Goal: Information Seeking & Learning: Learn about a topic

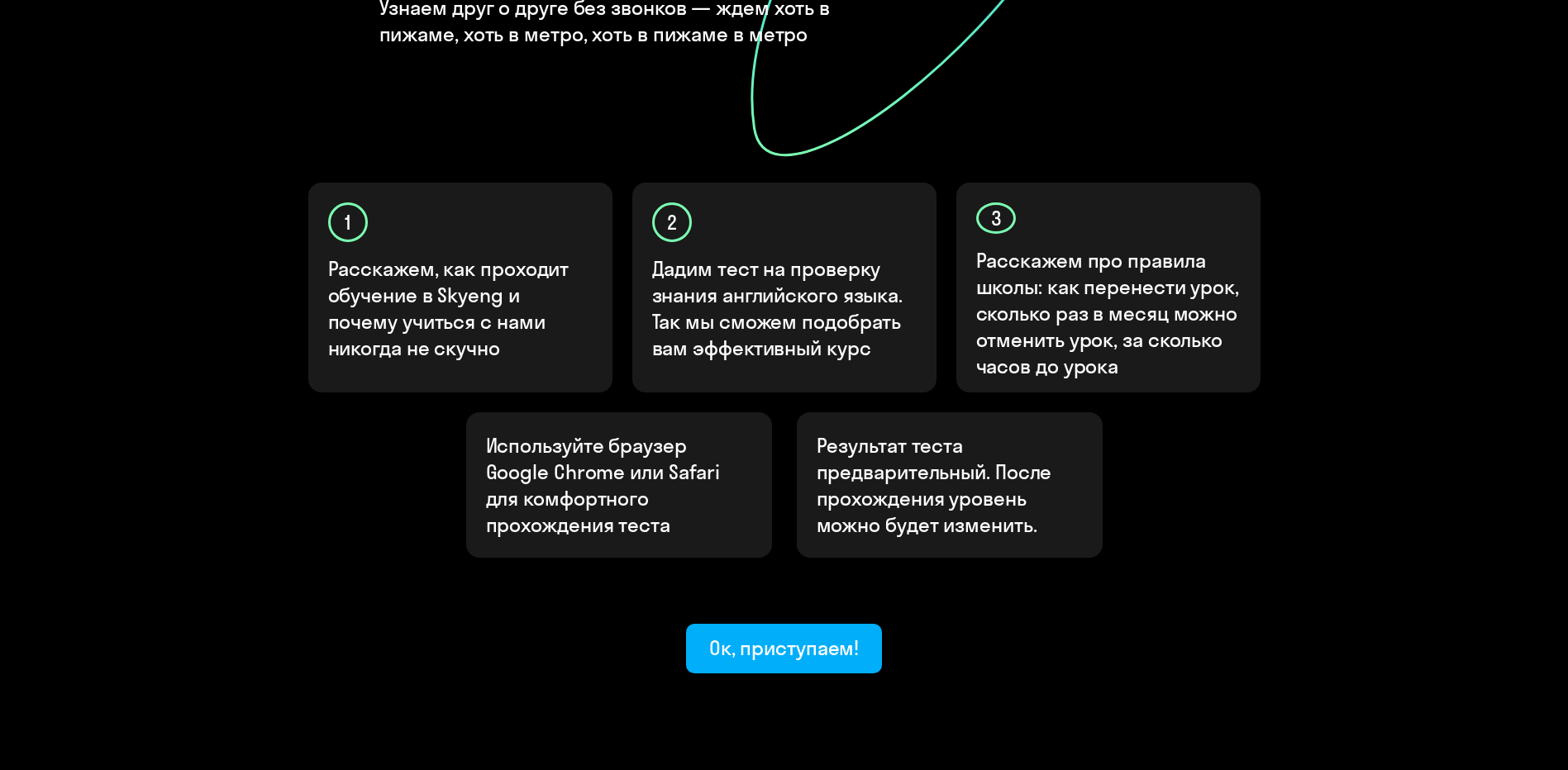
scroll to position [423, 0]
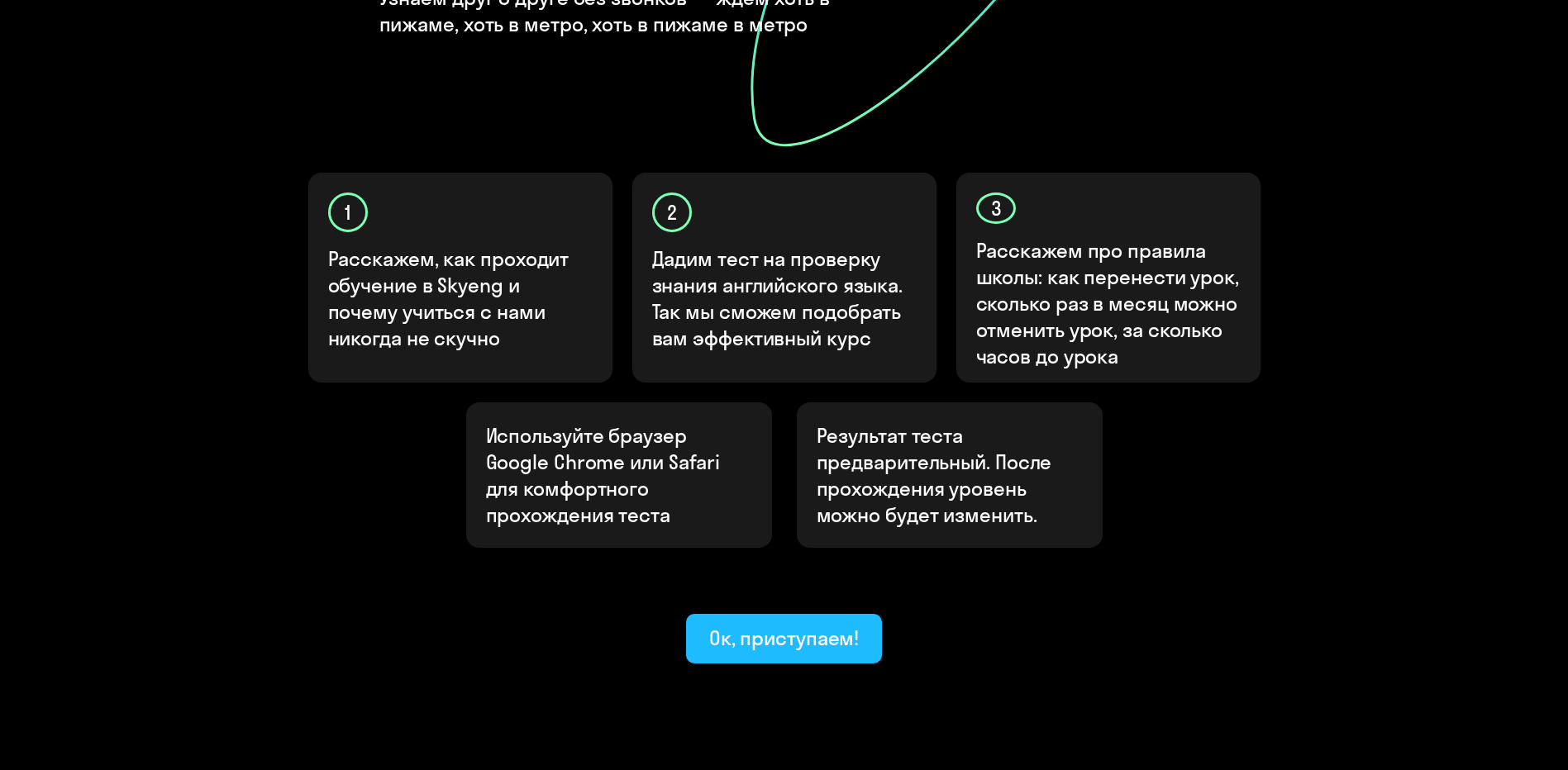
click at [823, 614] on button "Ок, приступаем!" at bounding box center [785, 639] width 197 height 50
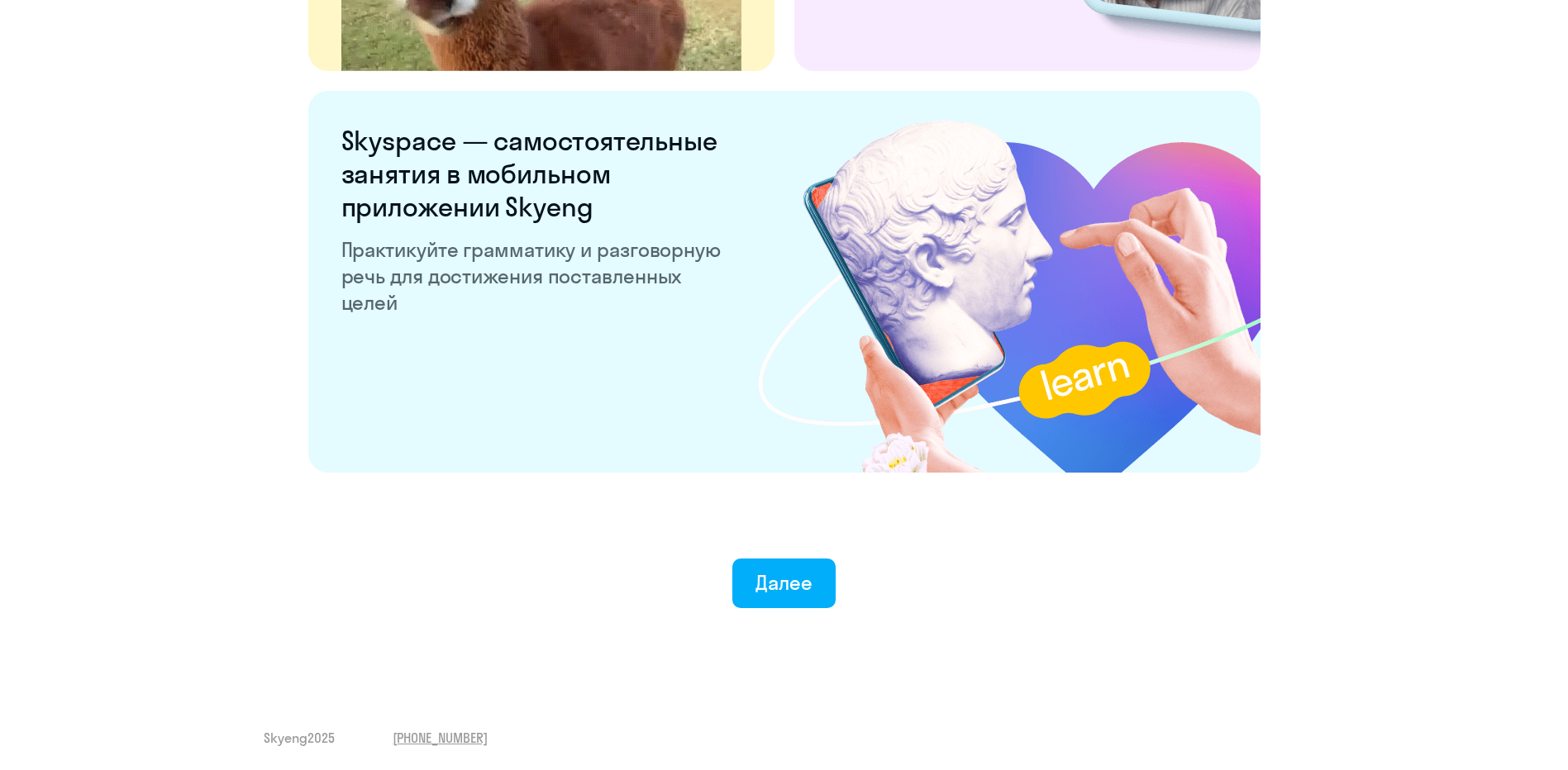
scroll to position [3061, 0]
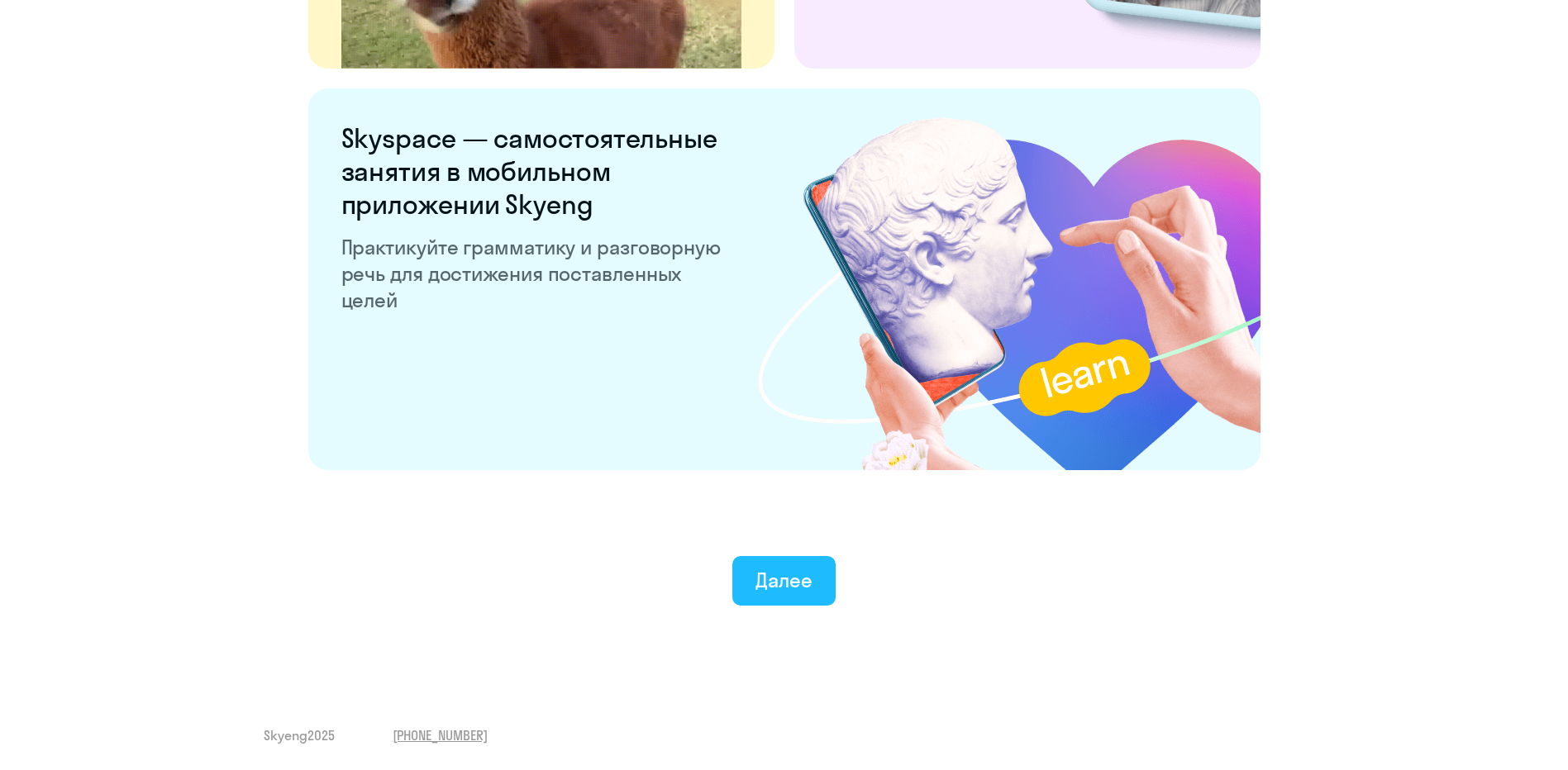
click at [780, 589] on div "Далее" at bounding box center [783, 580] width 57 height 27
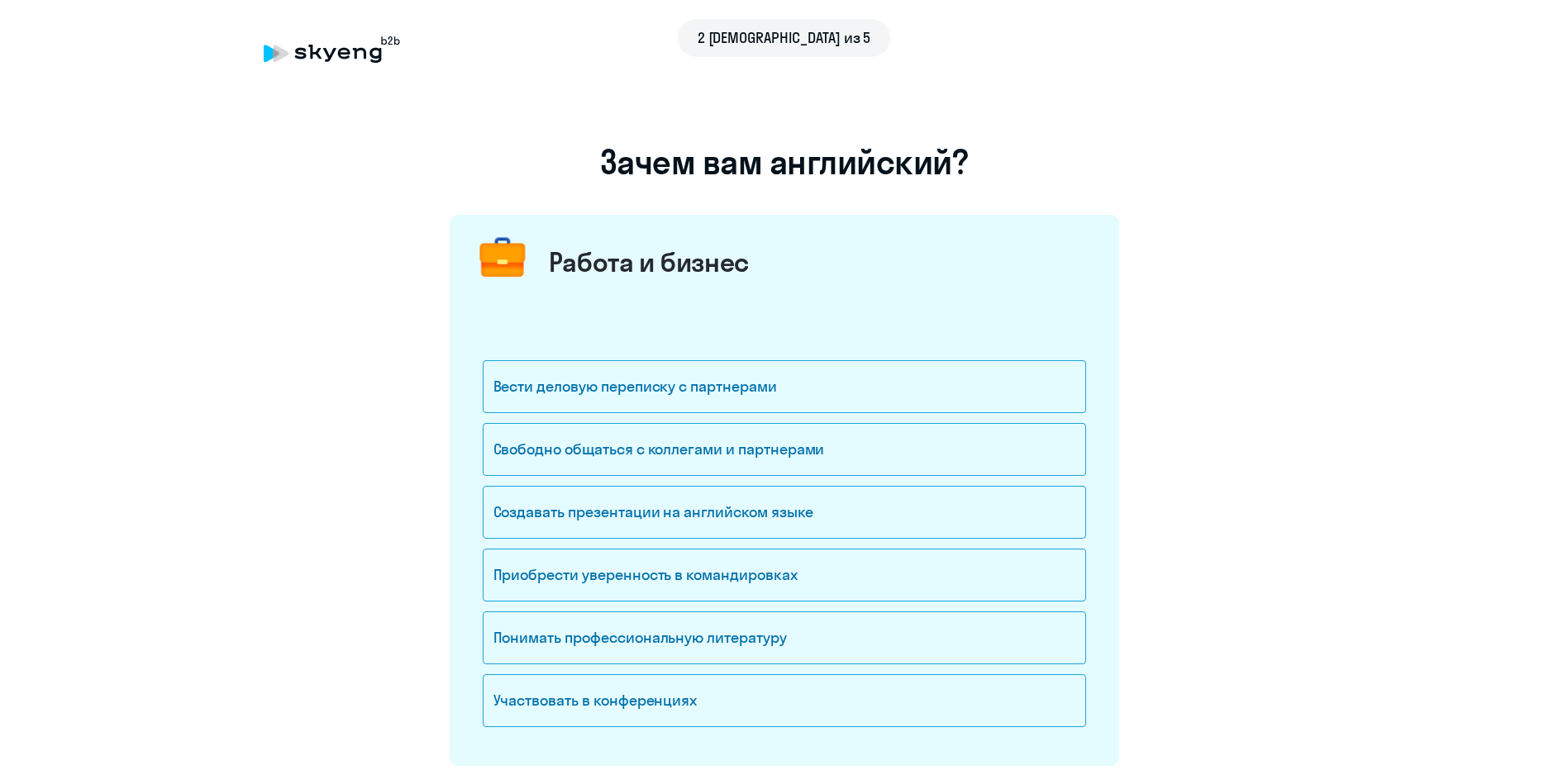
scroll to position [82, 0]
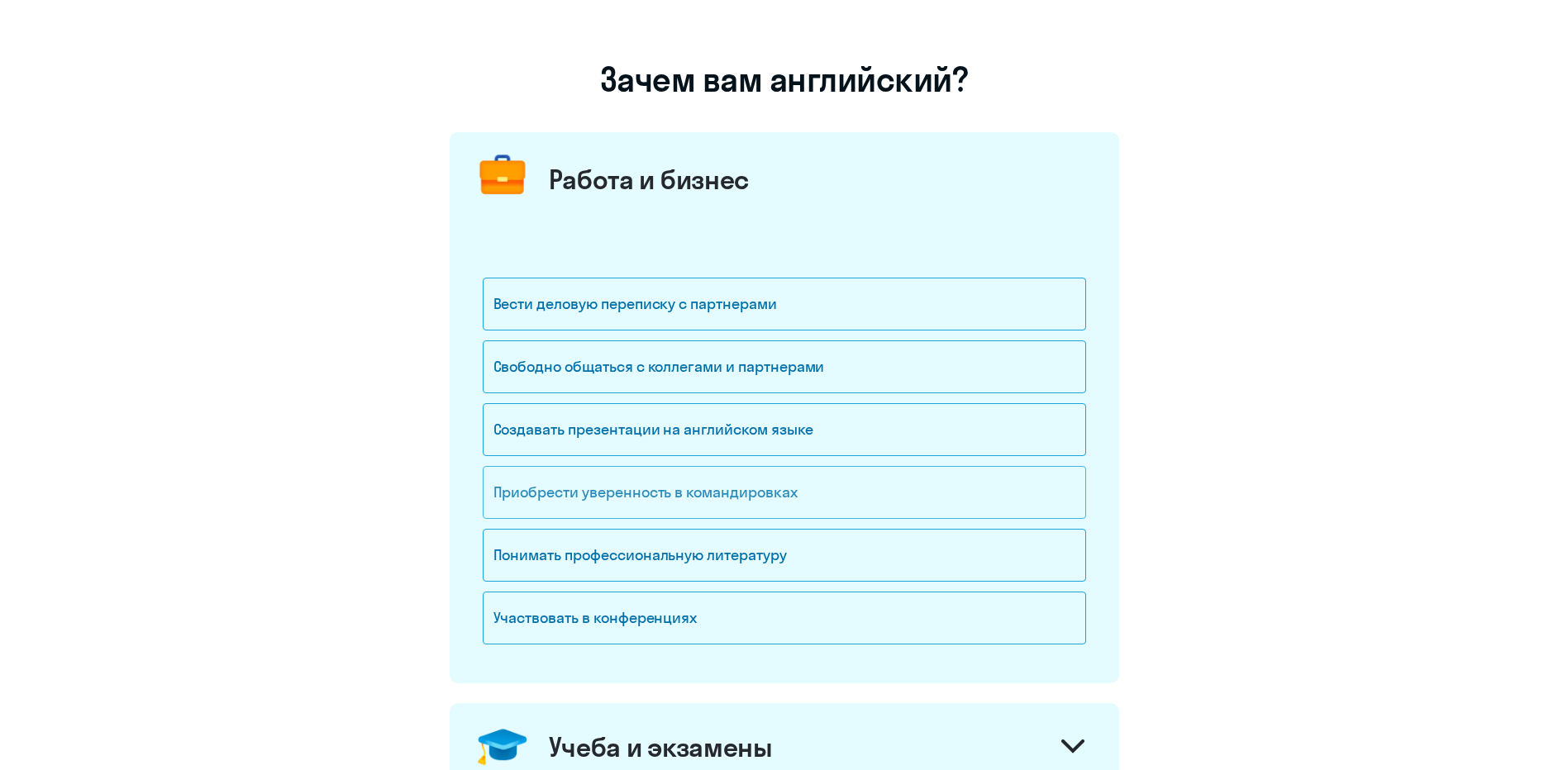
click at [784, 493] on div "Приобрести уверенность в командировках" at bounding box center [784, 492] width 603 height 53
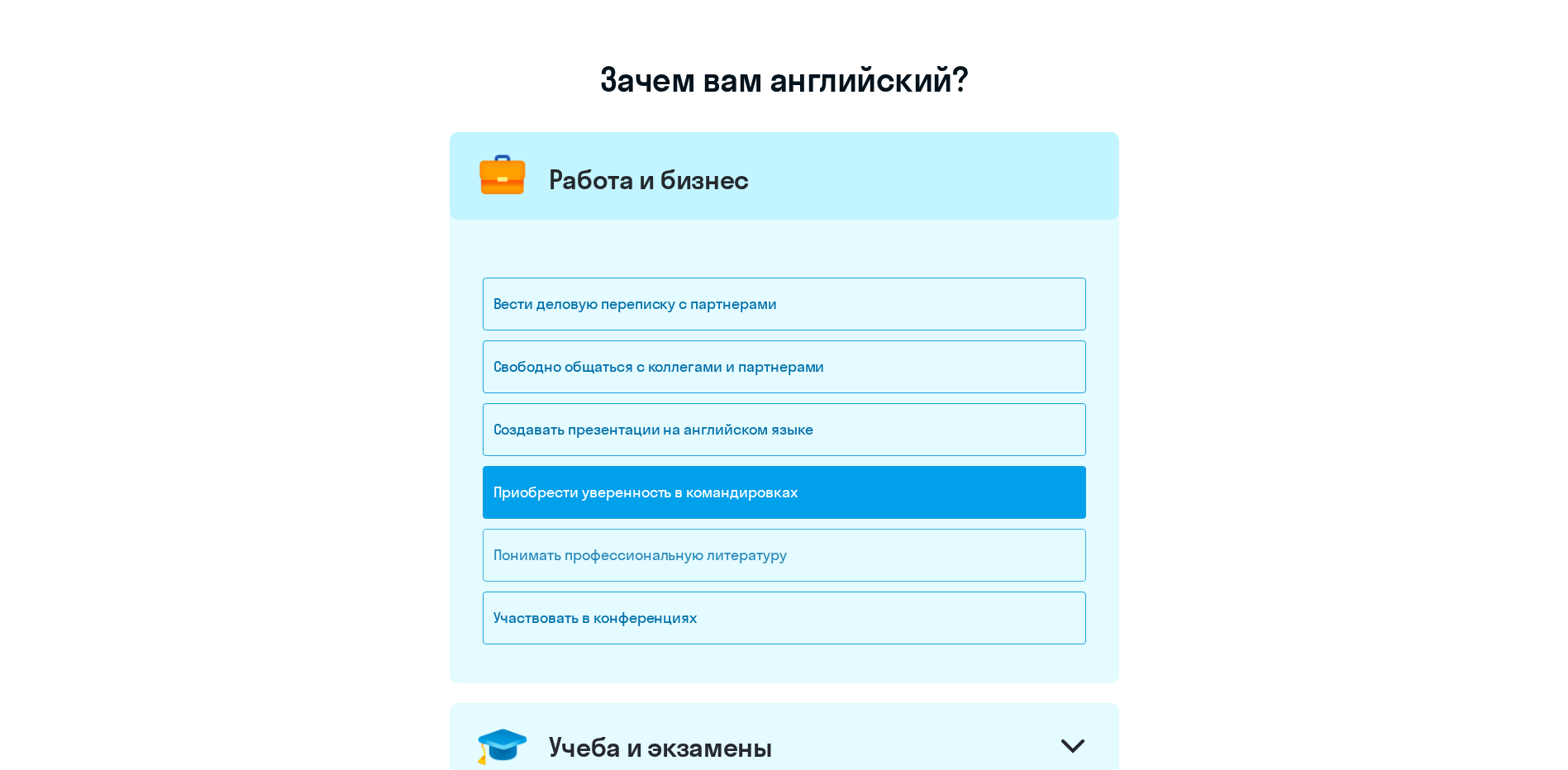
click at [824, 556] on div "Понимать профессиональную литературу" at bounding box center [784, 554] width 603 height 53
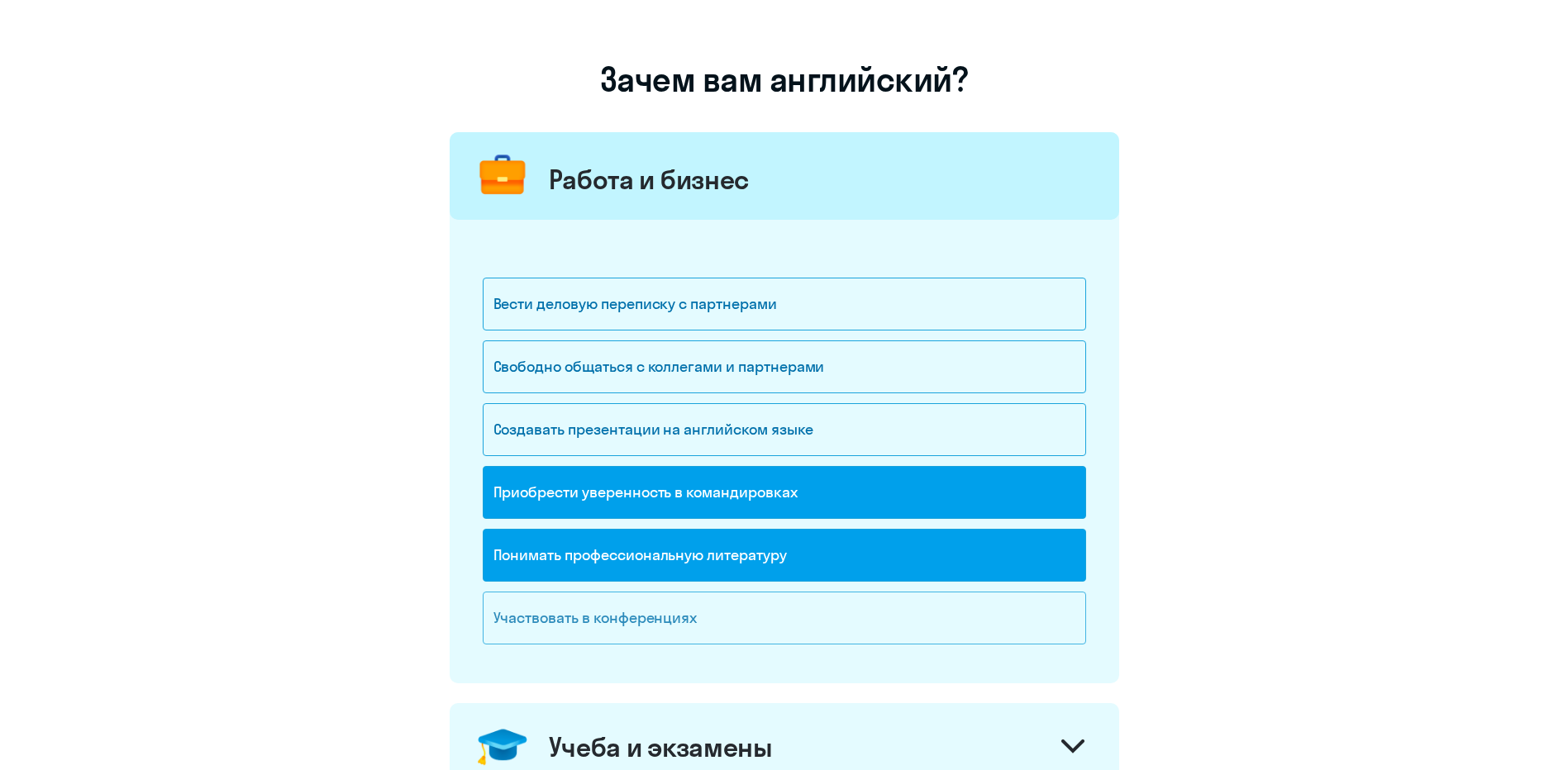
click at [827, 616] on div "Участвовать в конференциях" at bounding box center [784, 618] width 603 height 53
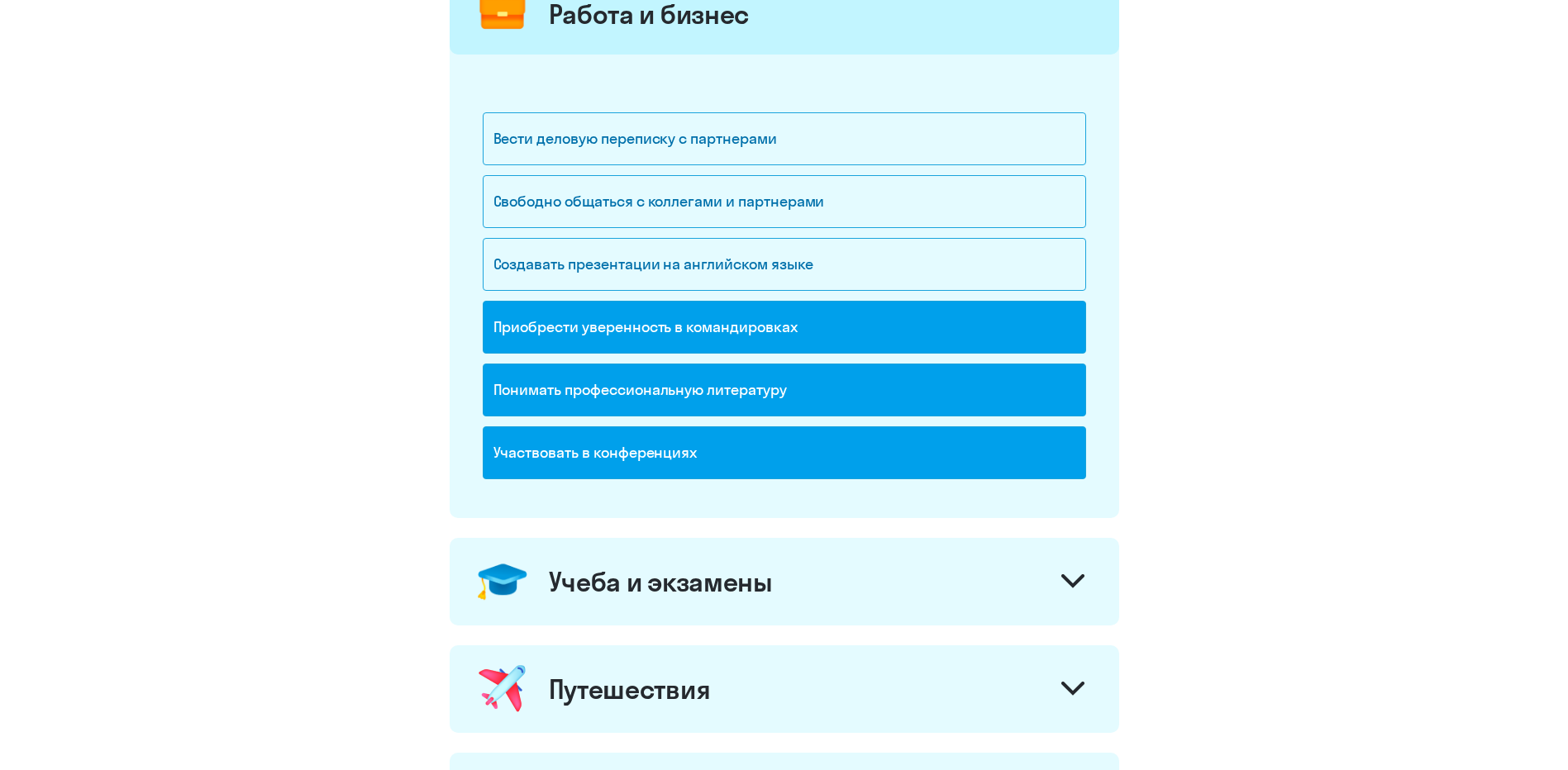
scroll to position [331, 0]
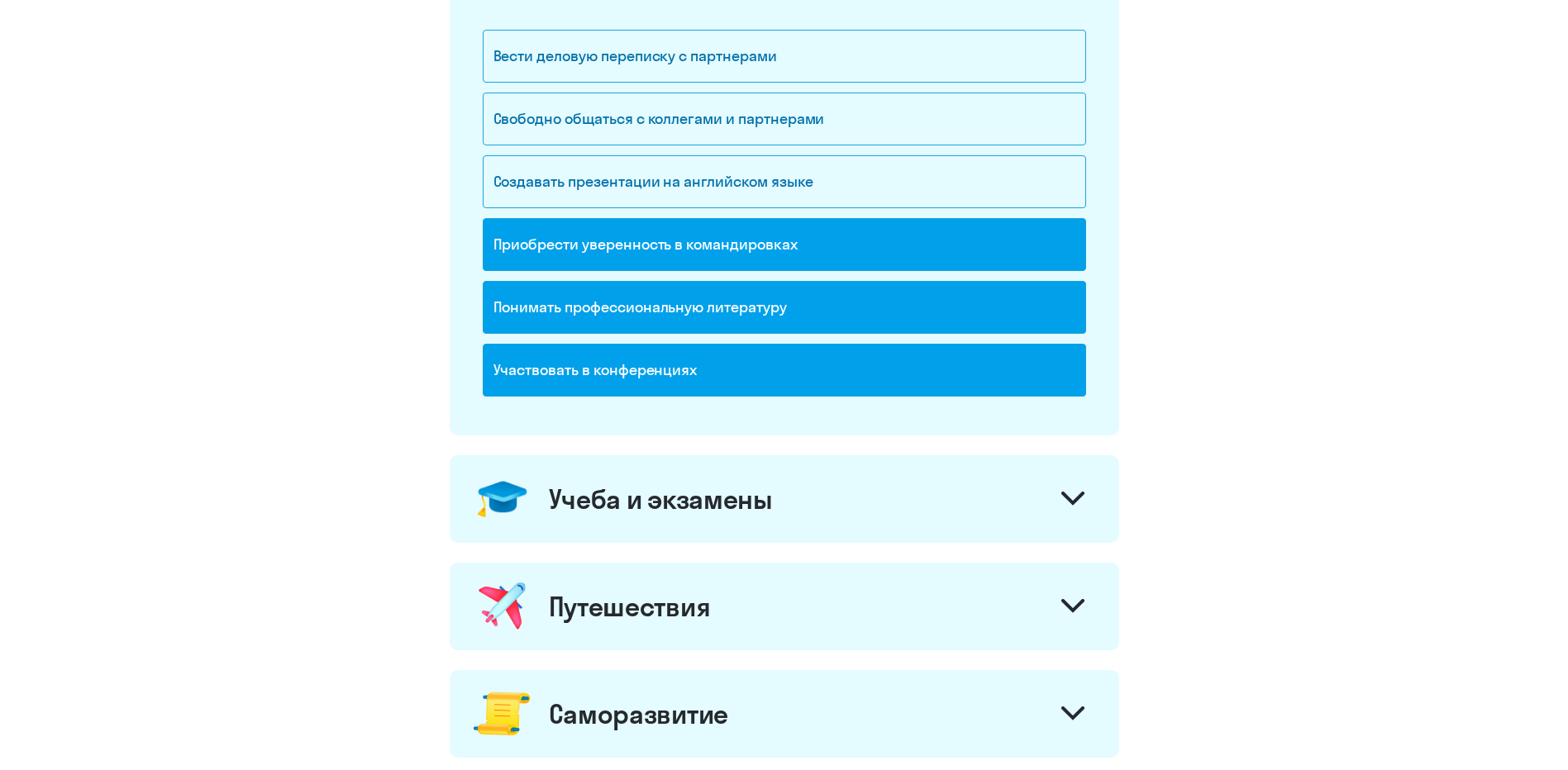
click at [1073, 504] on icon at bounding box center [1073, 499] width 20 height 10
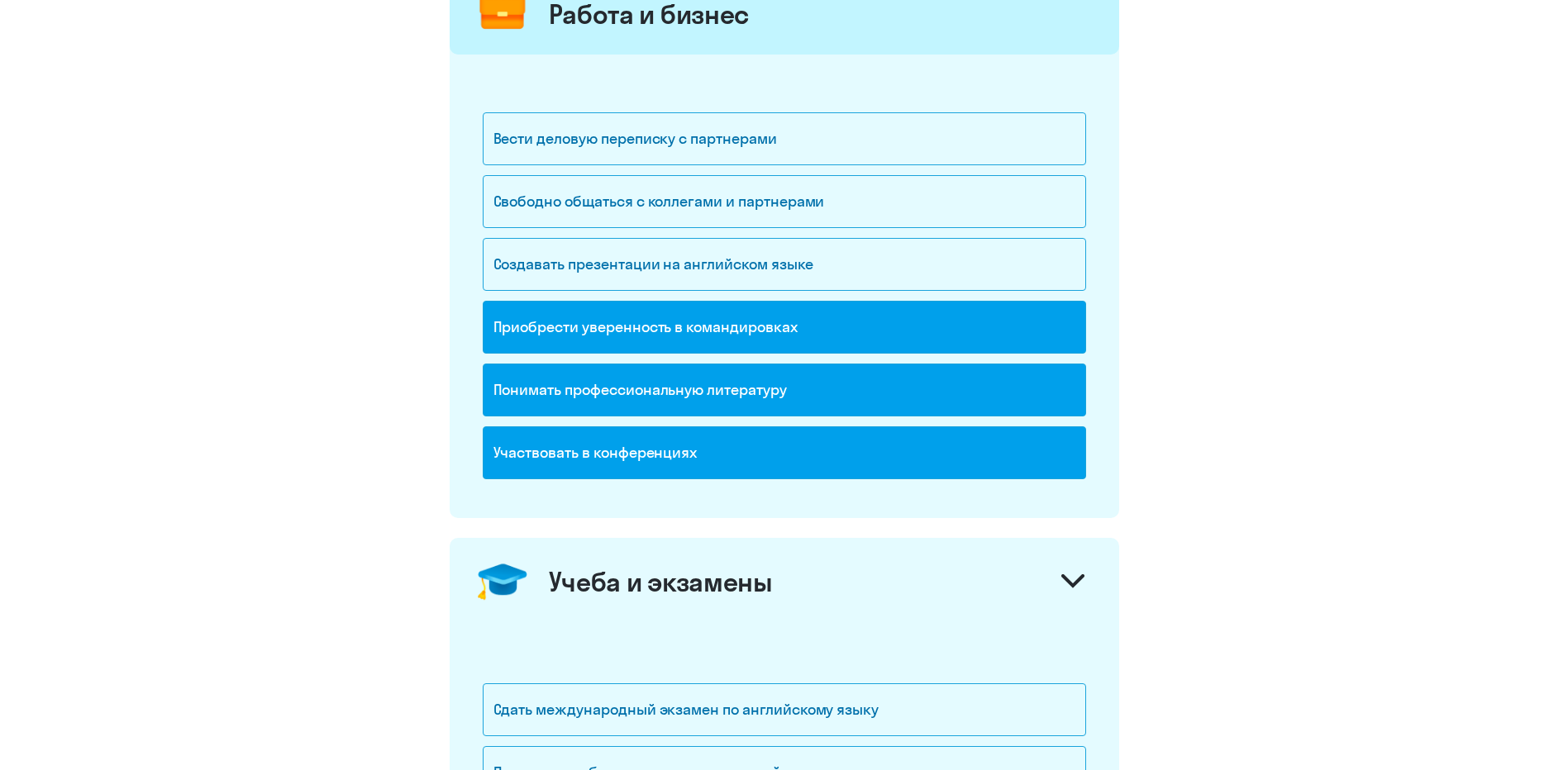
scroll to position [413, 0]
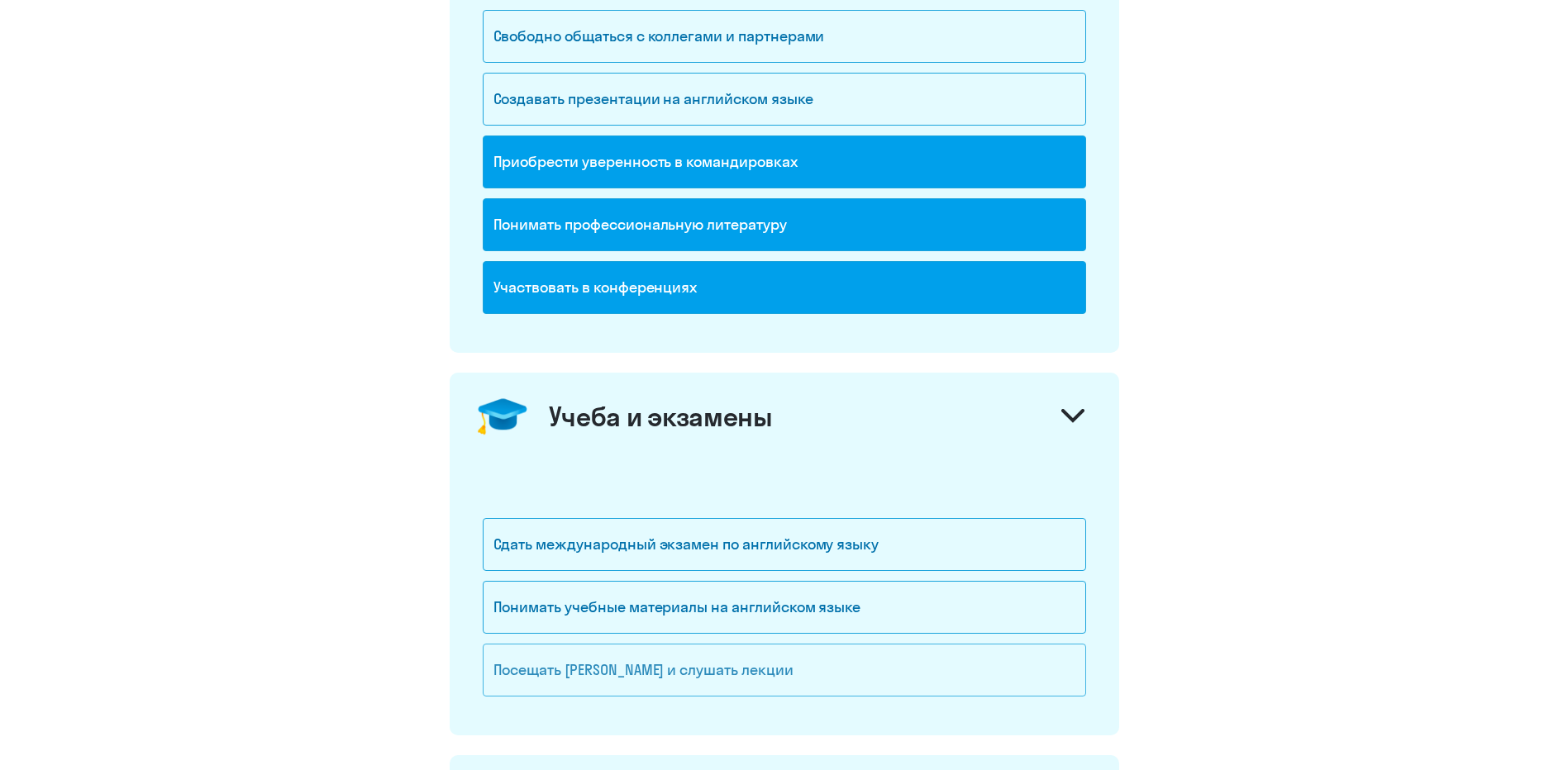
click at [888, 659] on div "Посещать [PERSON_NAME] и слушать лекции" at bounding box center [784, 670] width 603 height 53
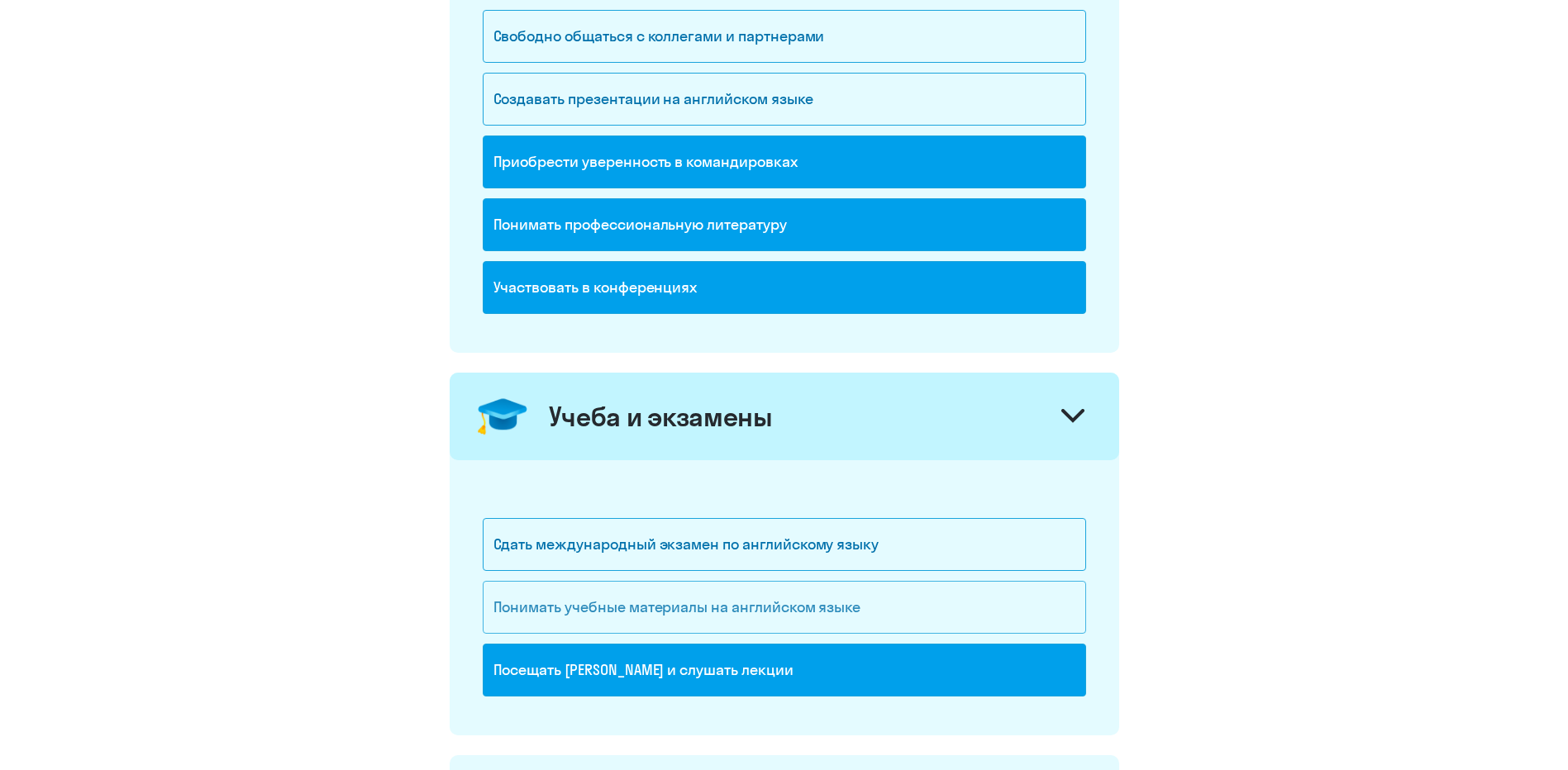
click at [945, 600] on div "Понимать учебные материалы на английском языке" at bounding box center [784, 607] width 603 height 53
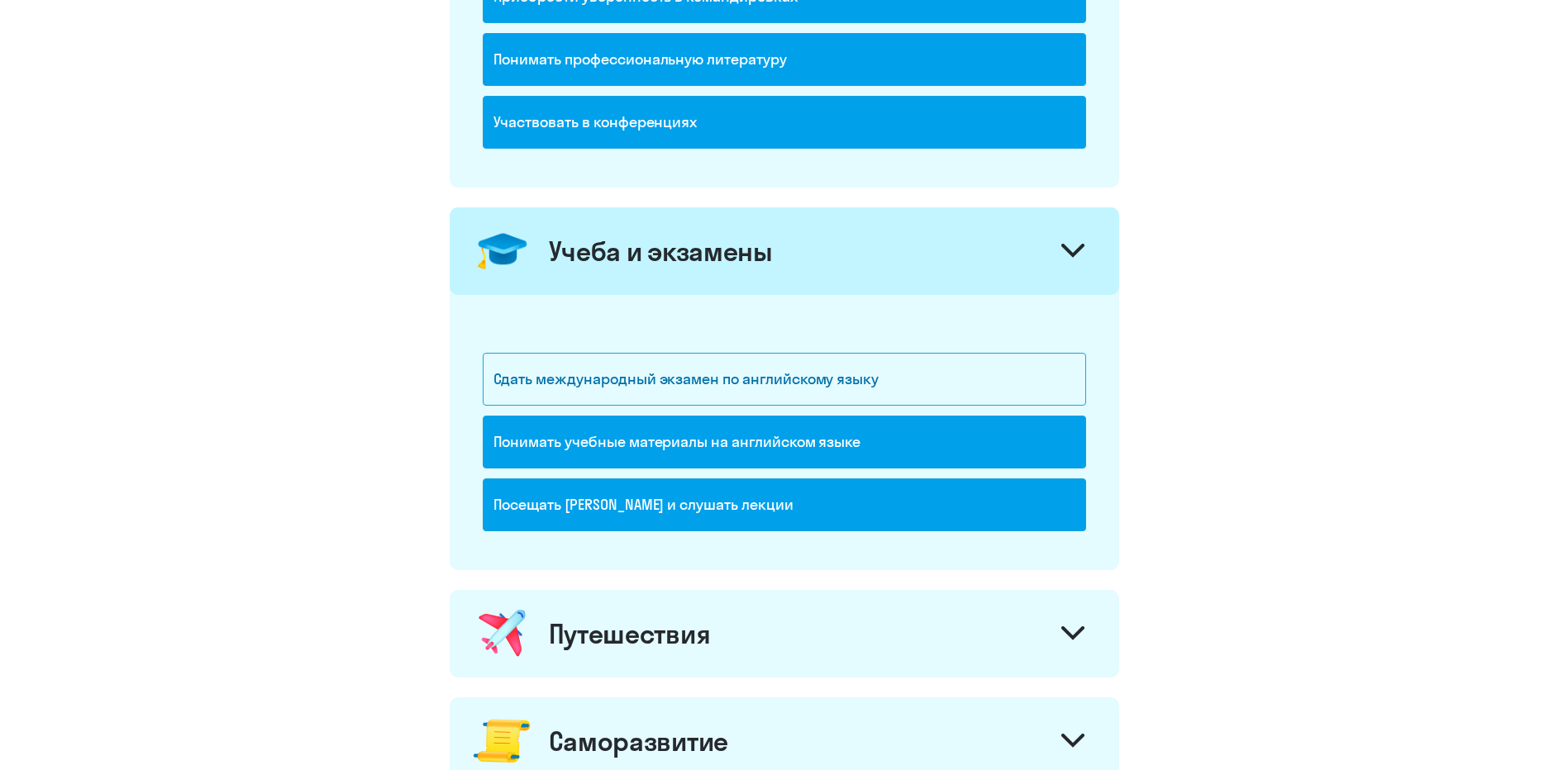
scroll to position [662, 0]
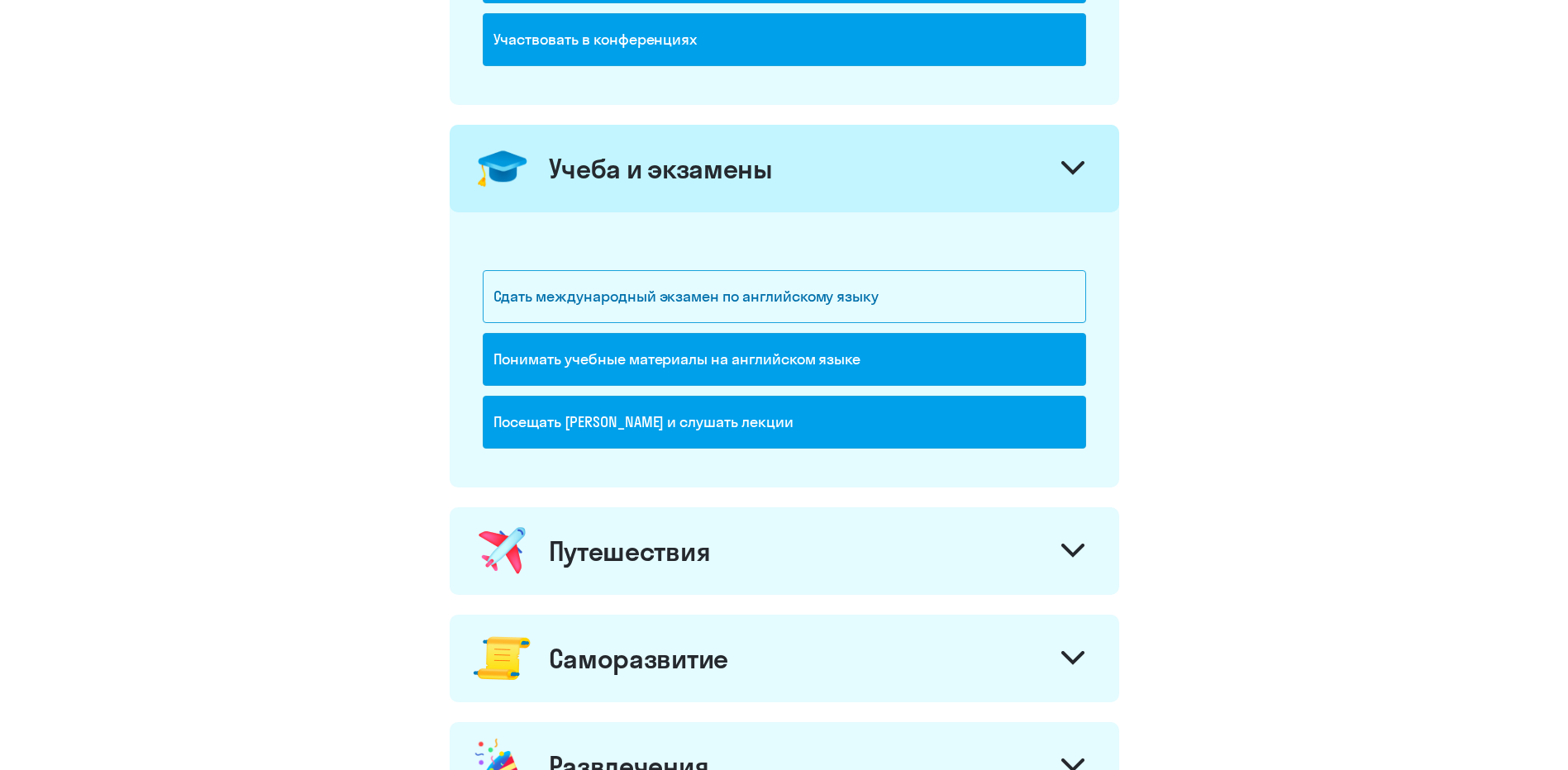
click at [1052, 531] on div "Путешествия" at bounding box center [785, 551] width 670 height 87
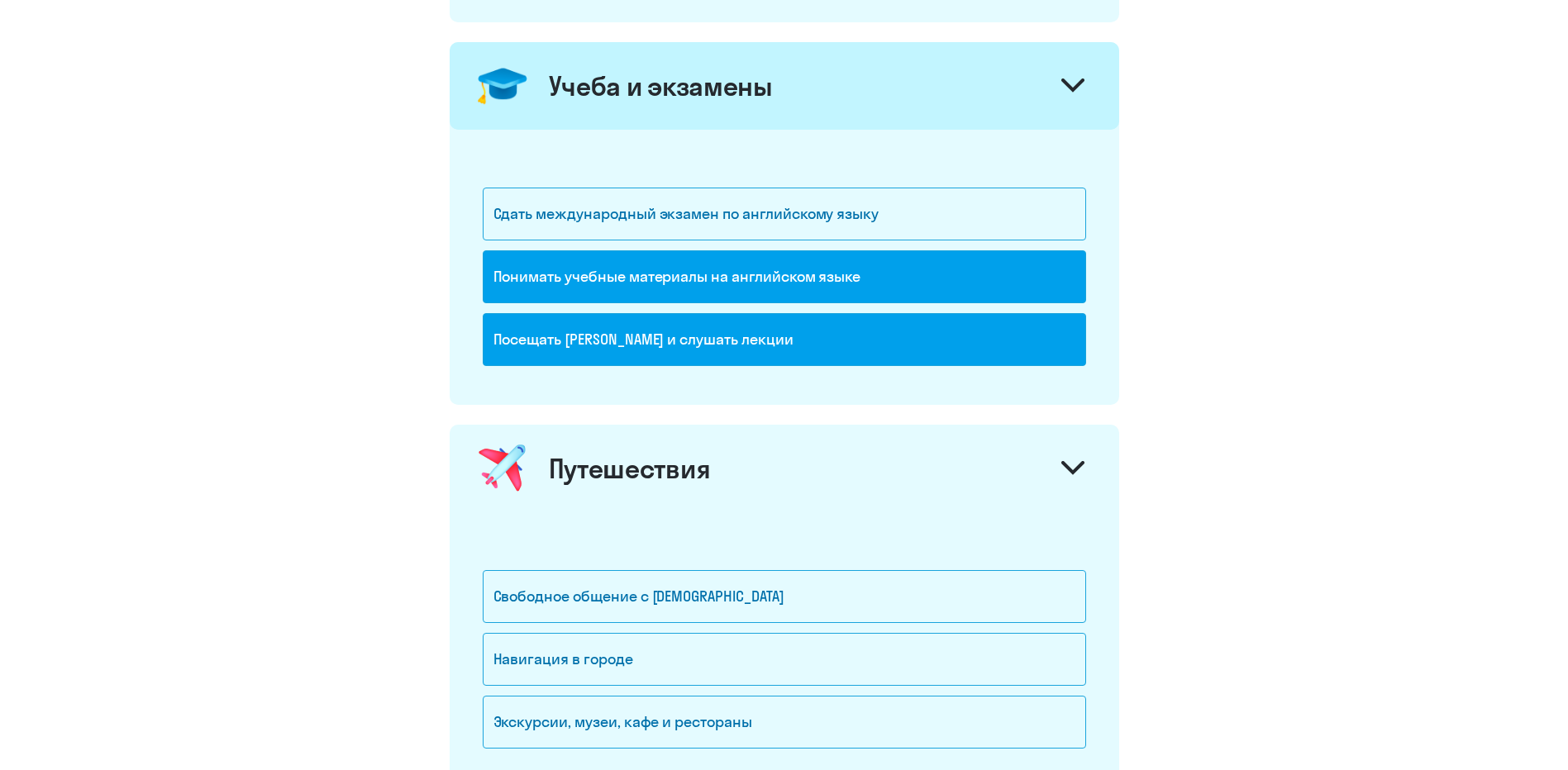
scroll to position [827, 0]
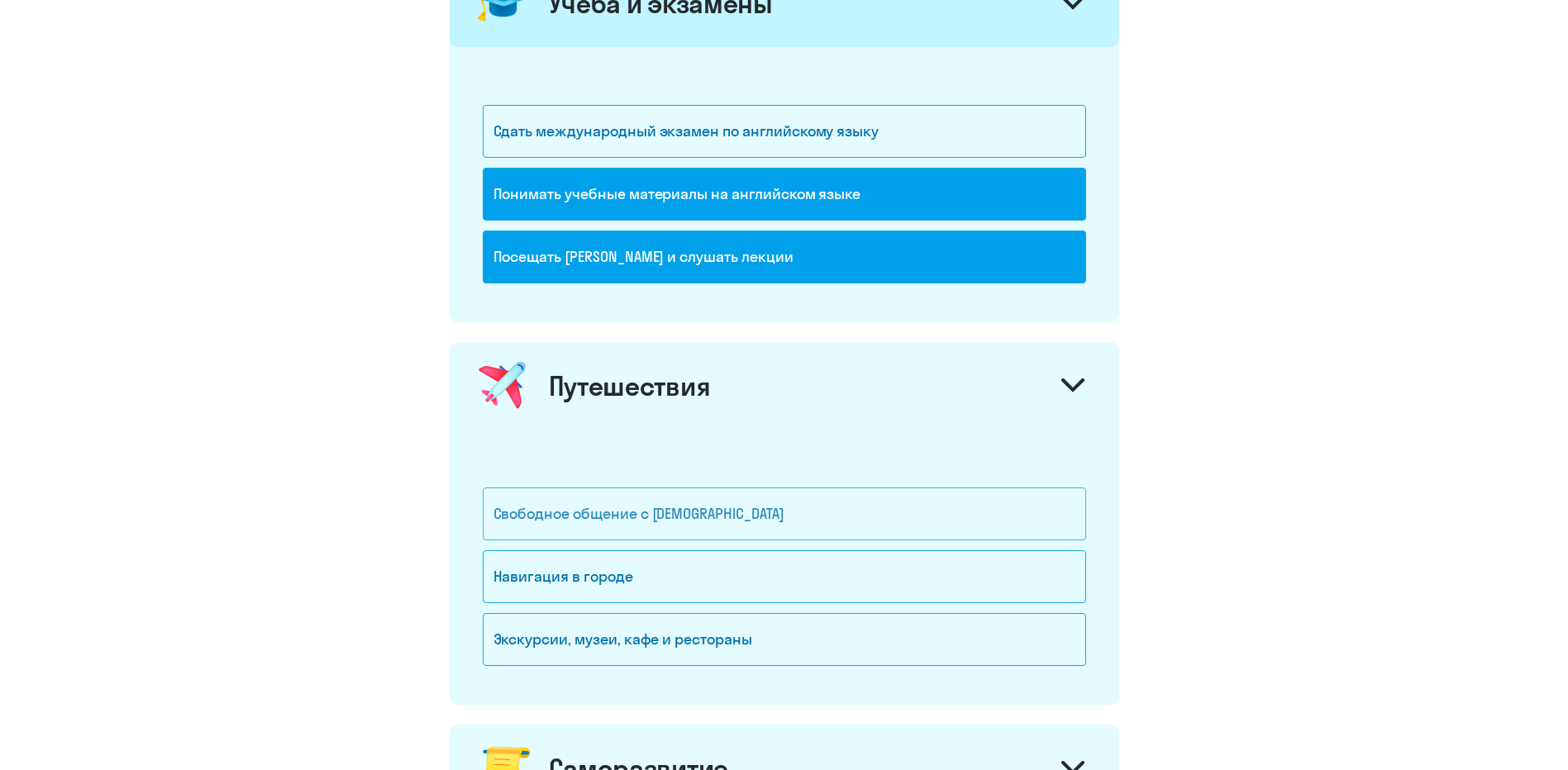
click at [912, 520] on div "Свободное общение с [DEMOGRAPHIC_DATA]" at bounding box center [784, 514] width 603 height 53
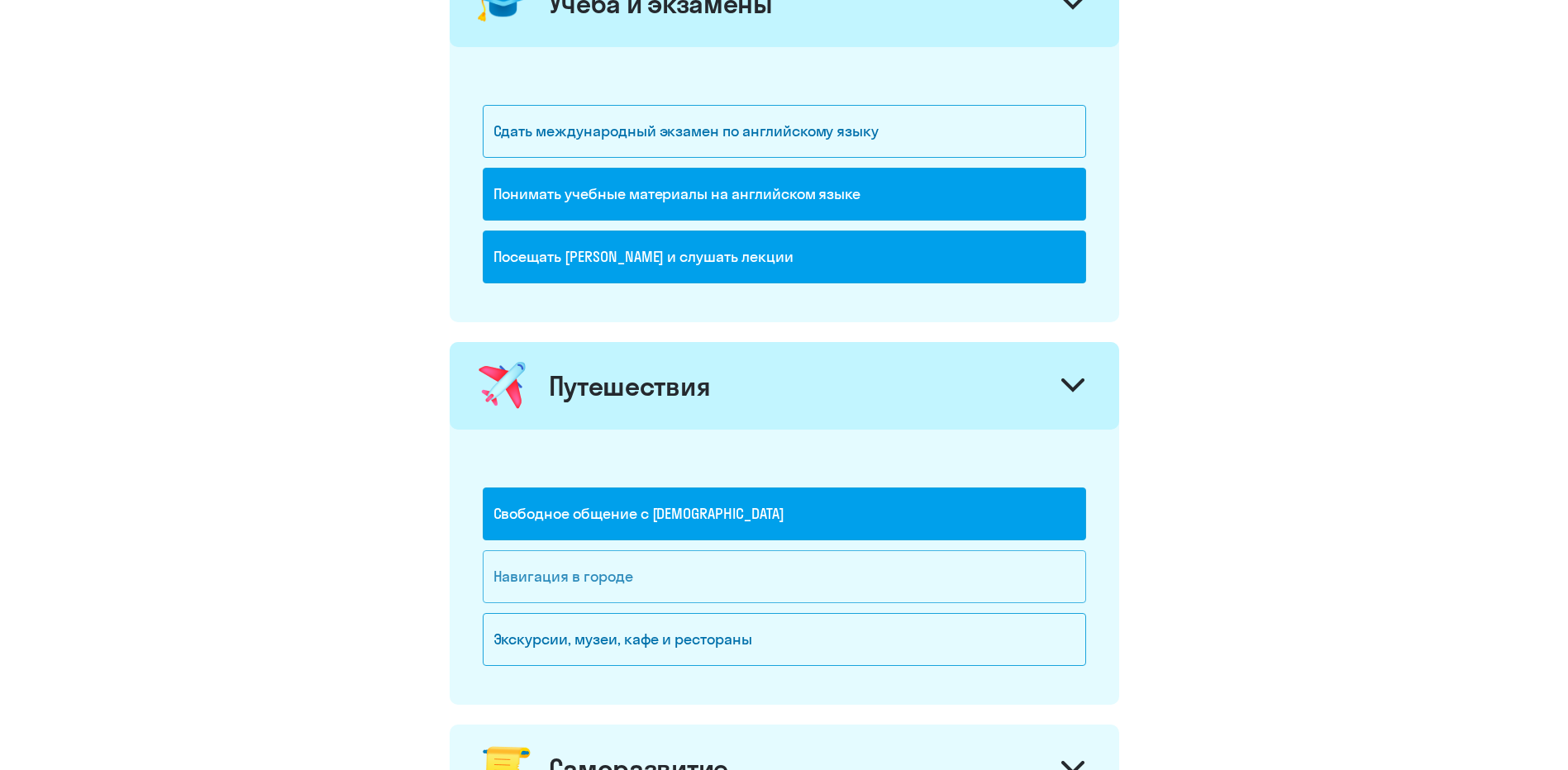
click at [852, 569] on div "Навигация в городе" at bounding box center [784, 576] width 603 height 53
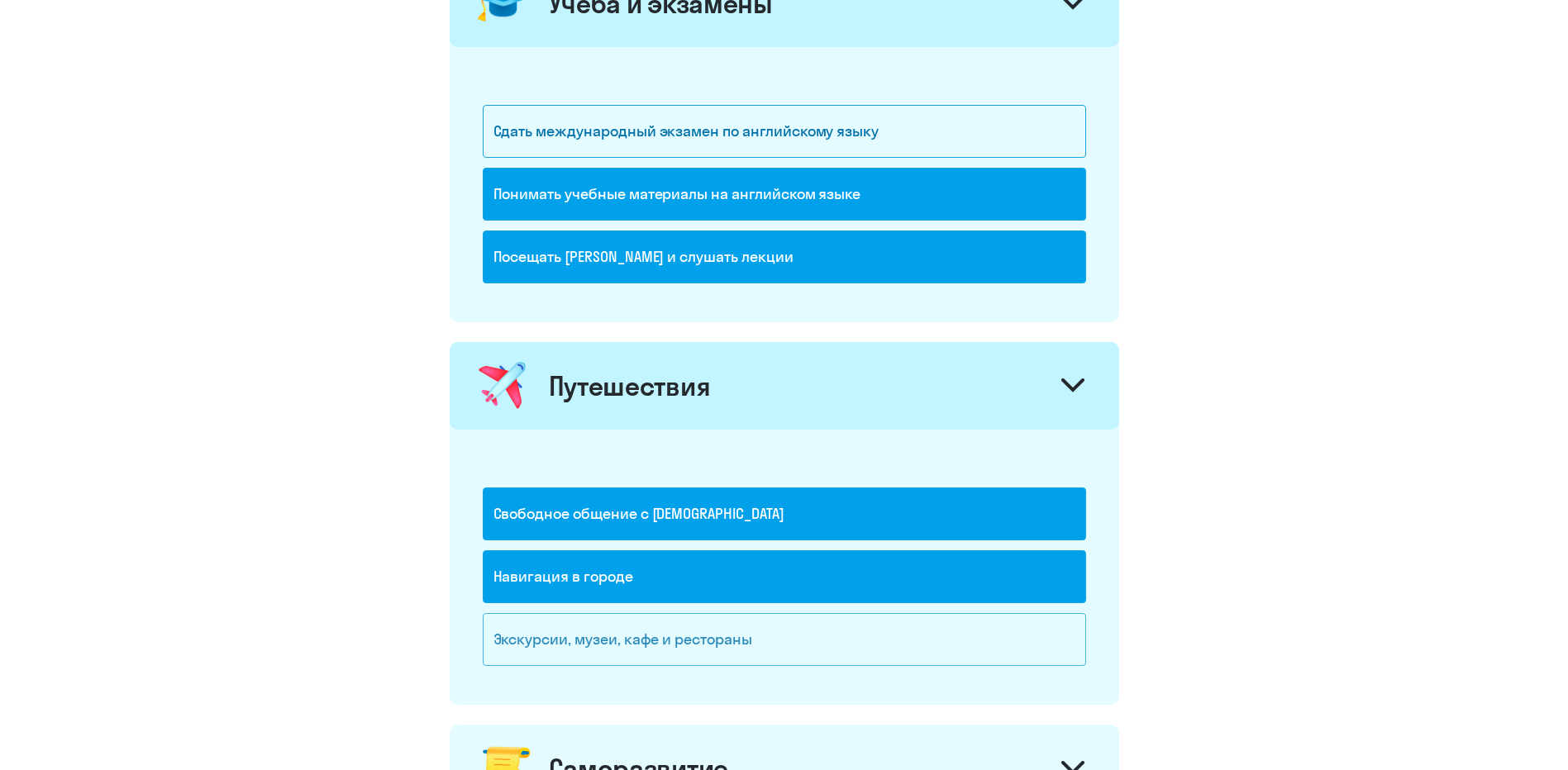
click at [858, 623] on div "Экскурсии, музеи, кафе и рестораны" at bounding box center [784, 639] width 603 height 53
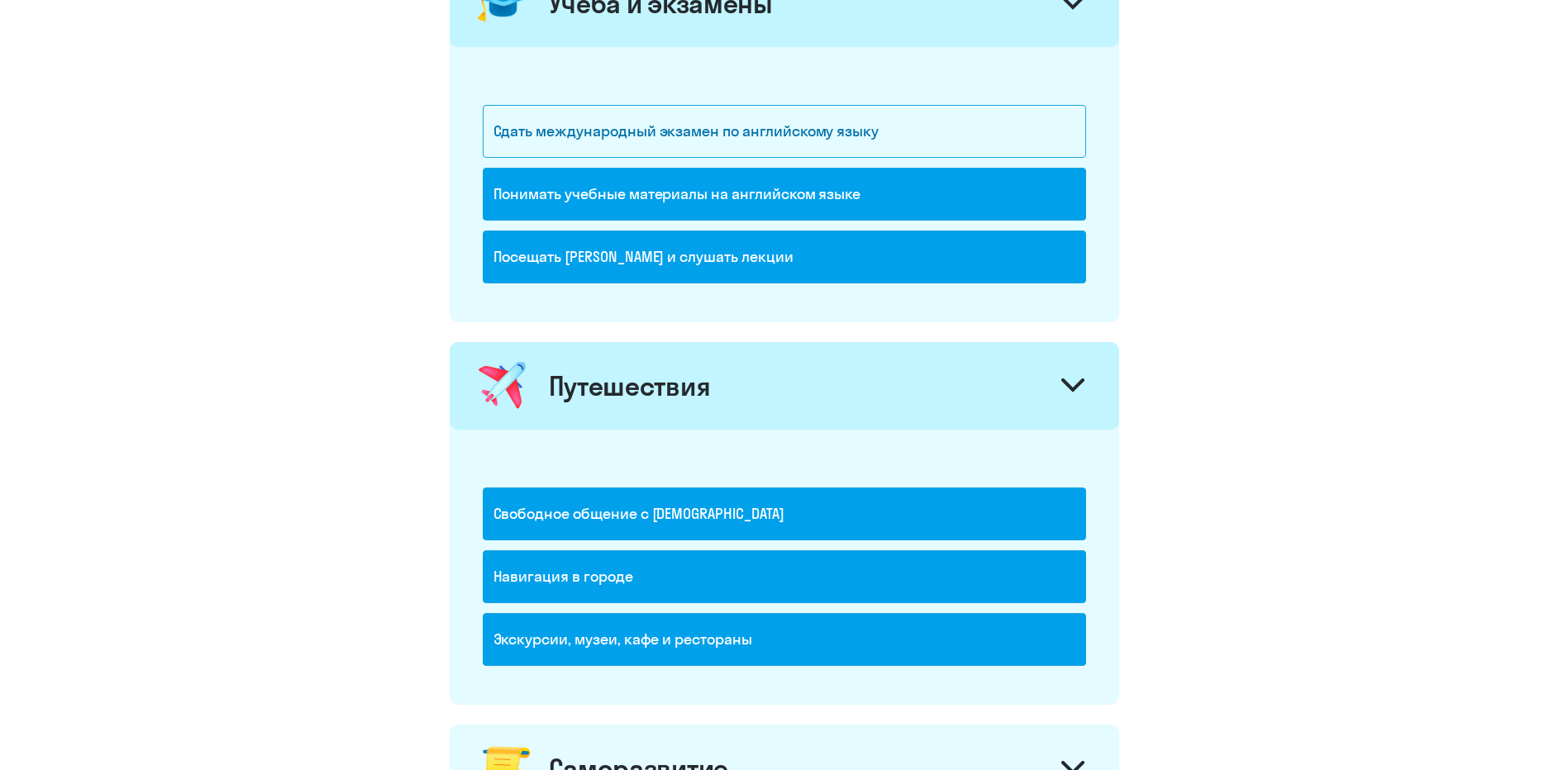
scroll to position [1157, 0]
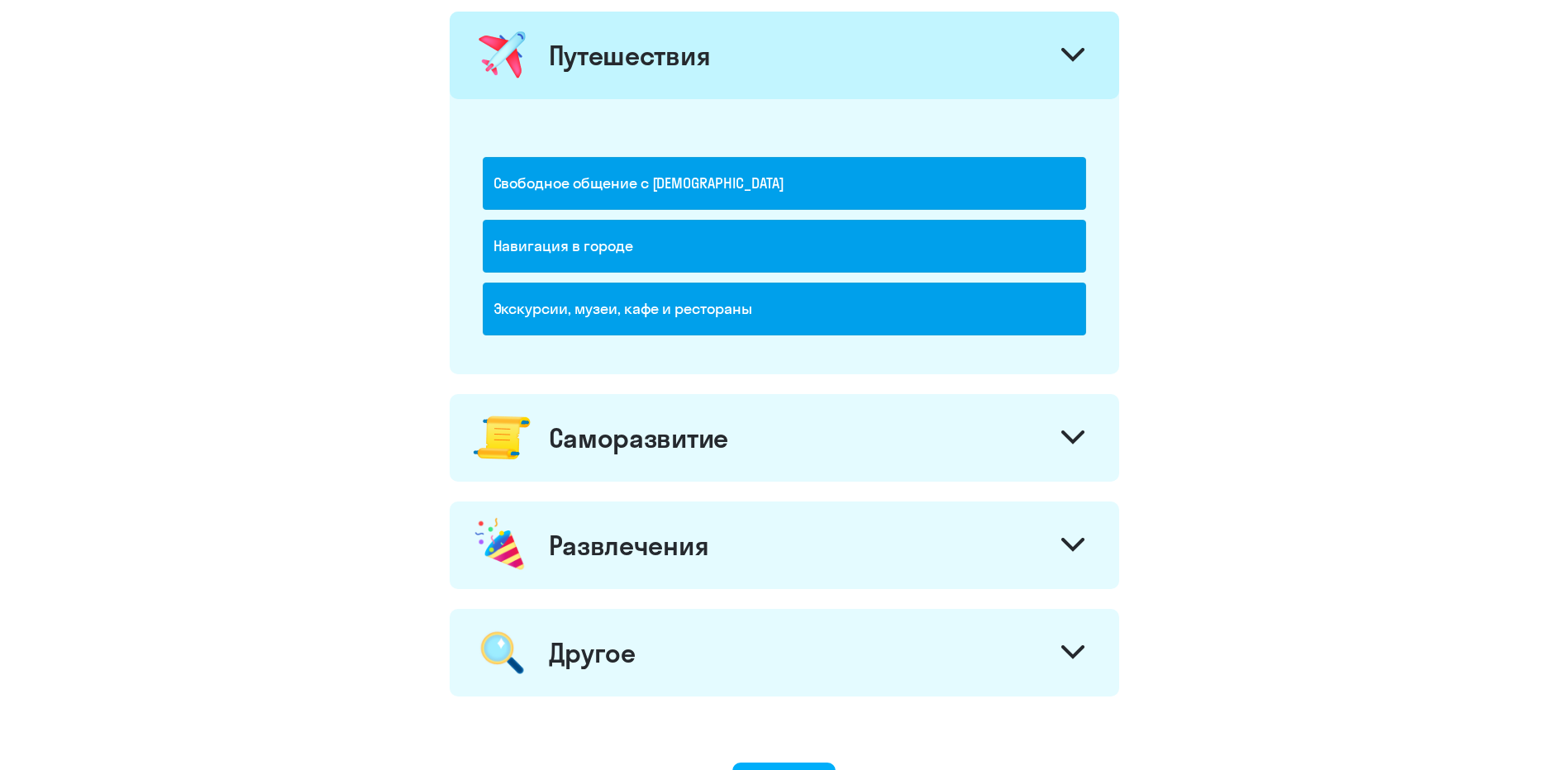
click at [977, 449] on div "Саморазвитие" at bounding box center [785, 438] width 670 height 87
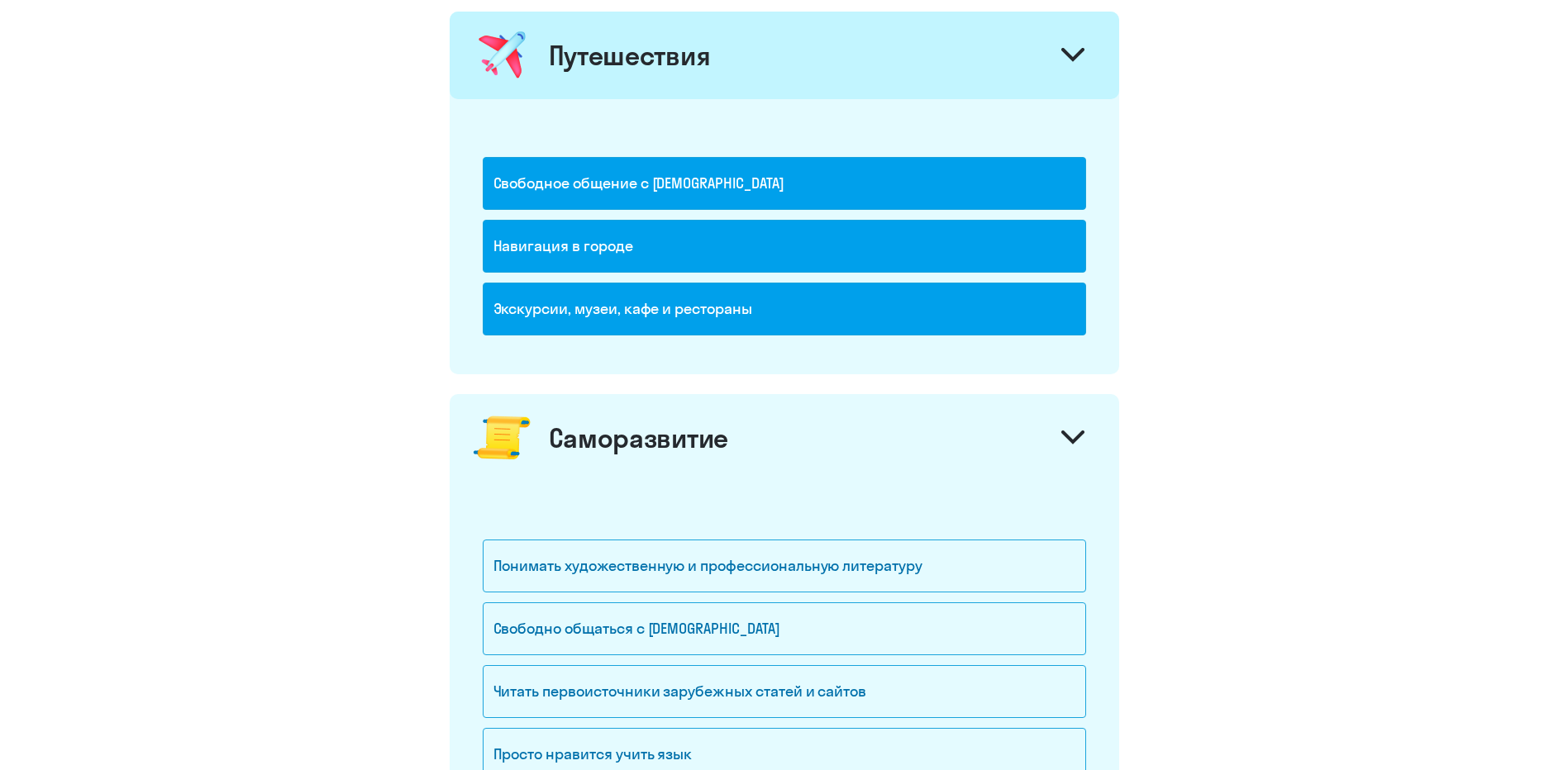
scroll to position [1240, 0]
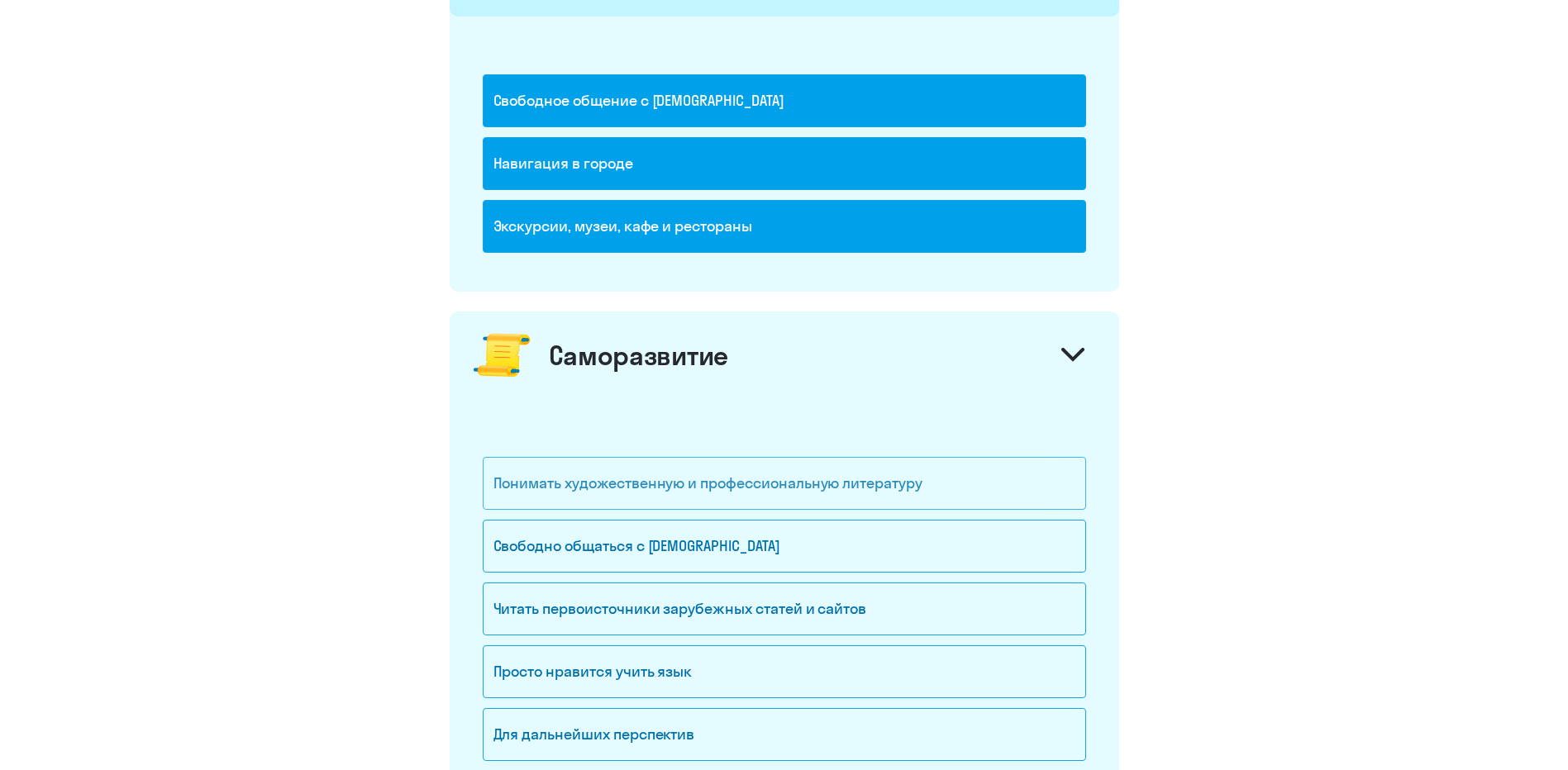
click at [951, 468] on div "Понимать художественную и профессиональную литературу" at bounding box center [784, 483] width 603 height 53
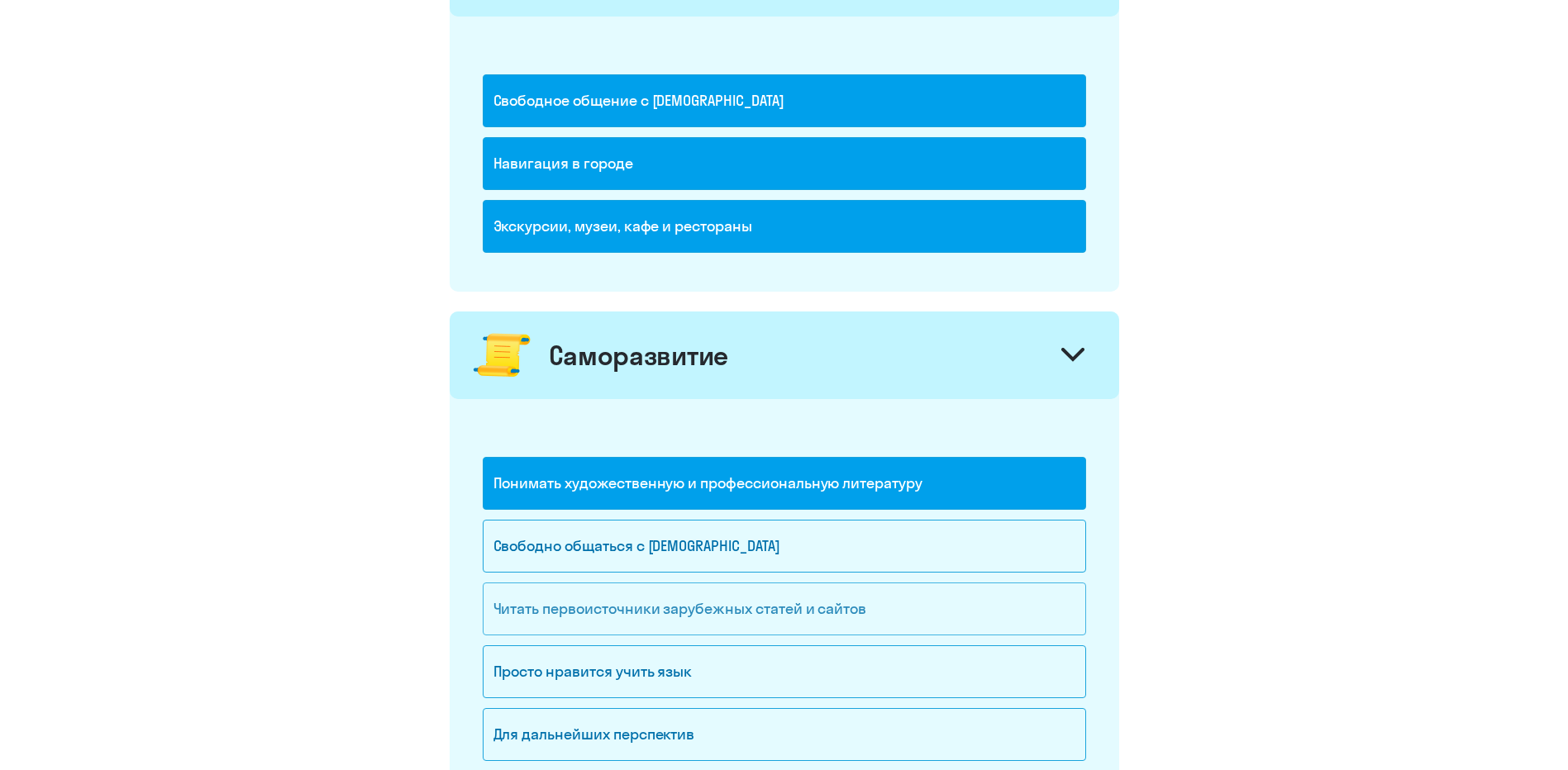
click at [900, 604] on div "Читать первоисточники зарубежных статей и сайтов" at bounding box center [784, 609] width 603 height 53
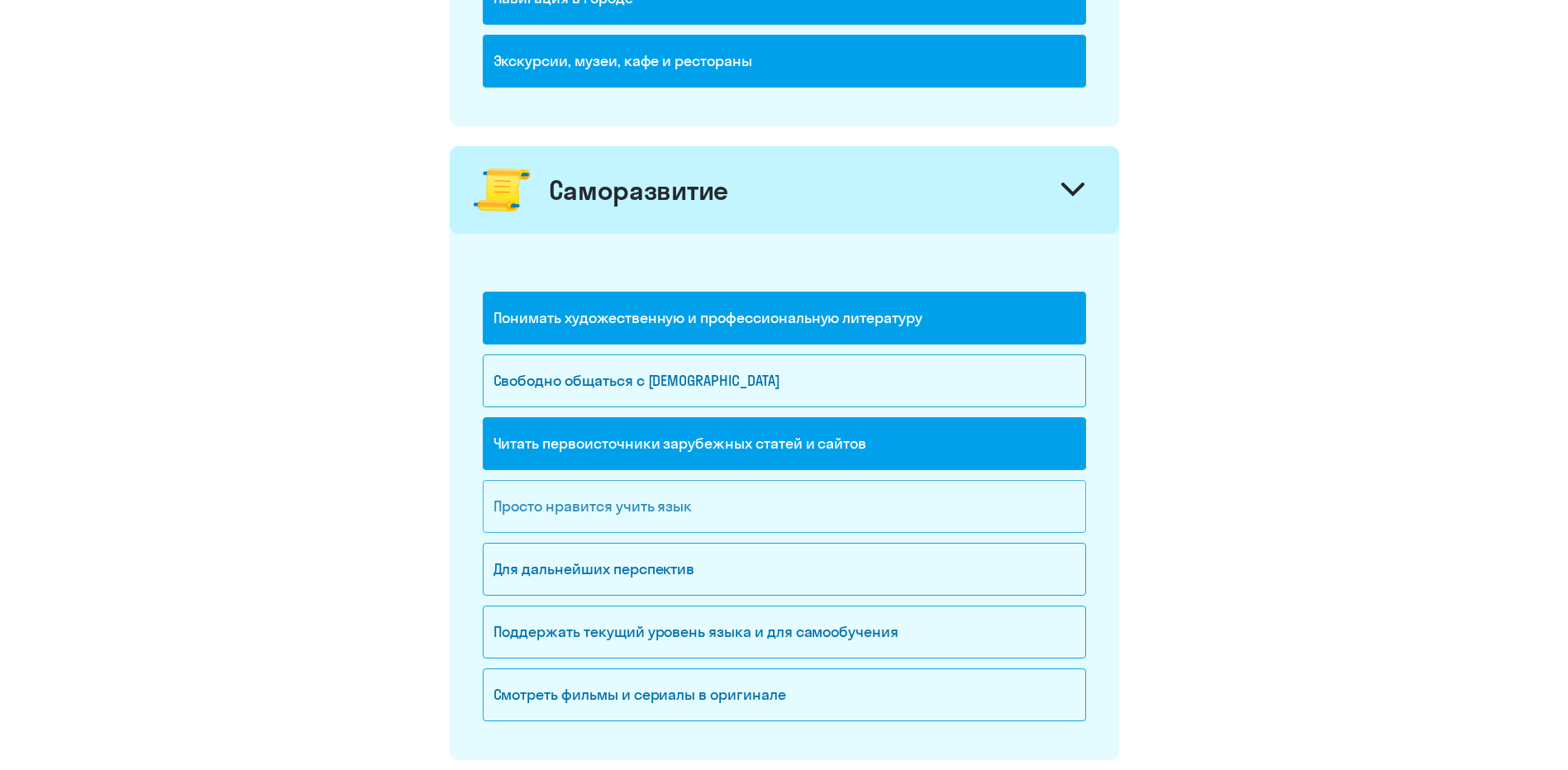
scroll to position [1488, 0]
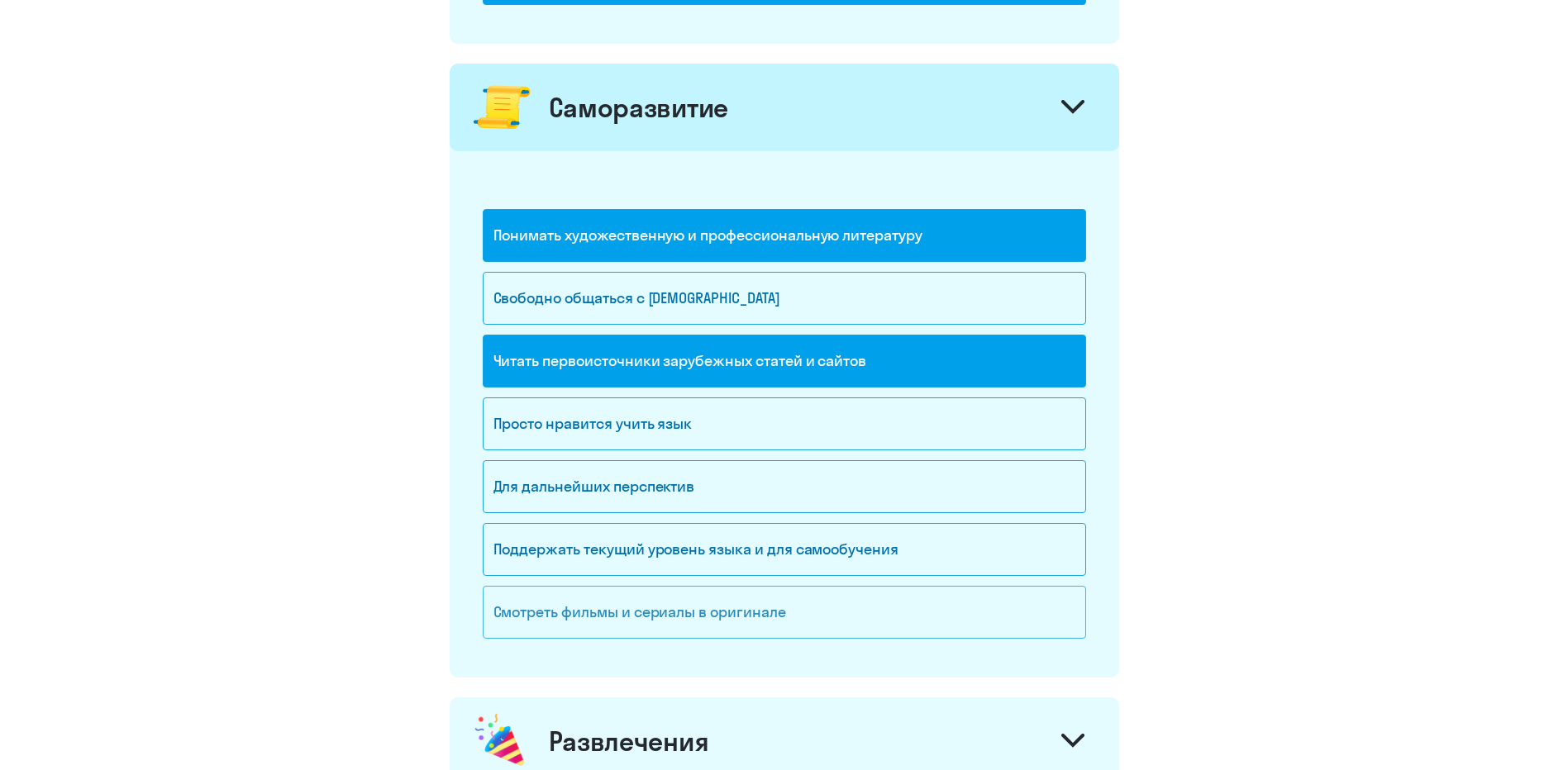
click at [890, 624] on div "Смотреть фильмы и сериалы в оригинале" at bounding box center [784, 612] width 603 height 53
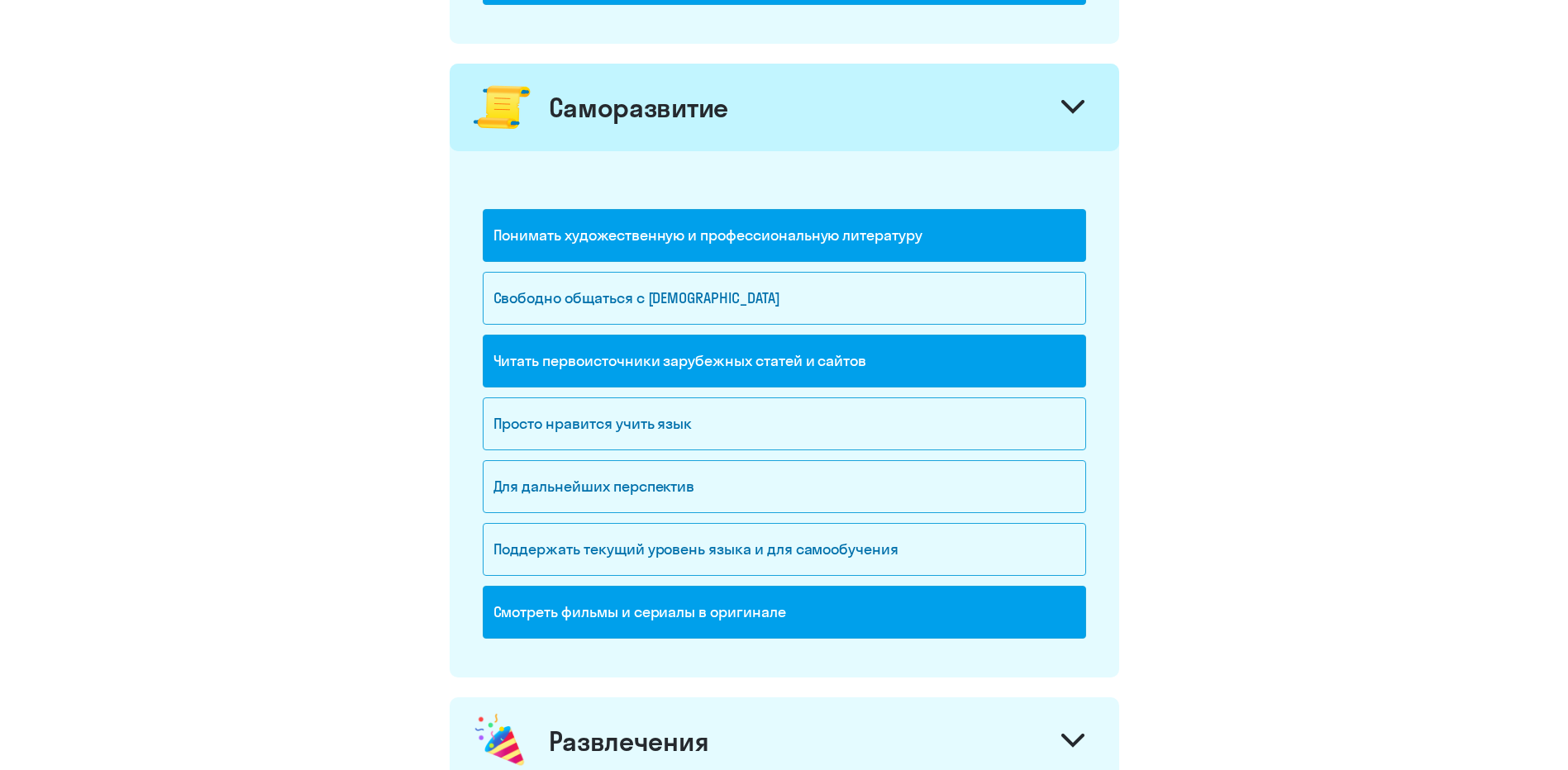
scroll to position [1653, 0]
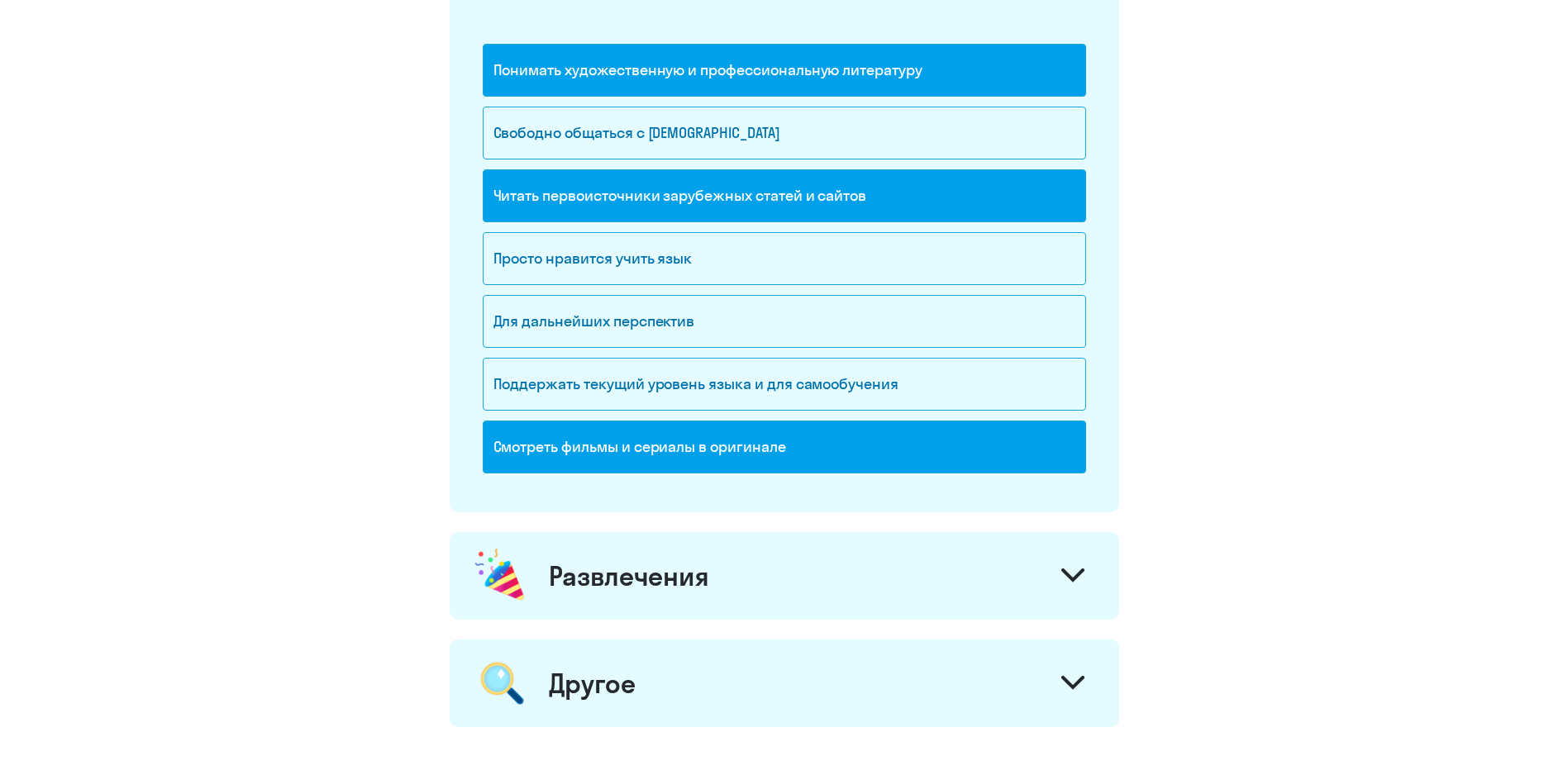
click at [907, 585] on div "Развлечения" at bounding box center [785, 576] width 670 height 87
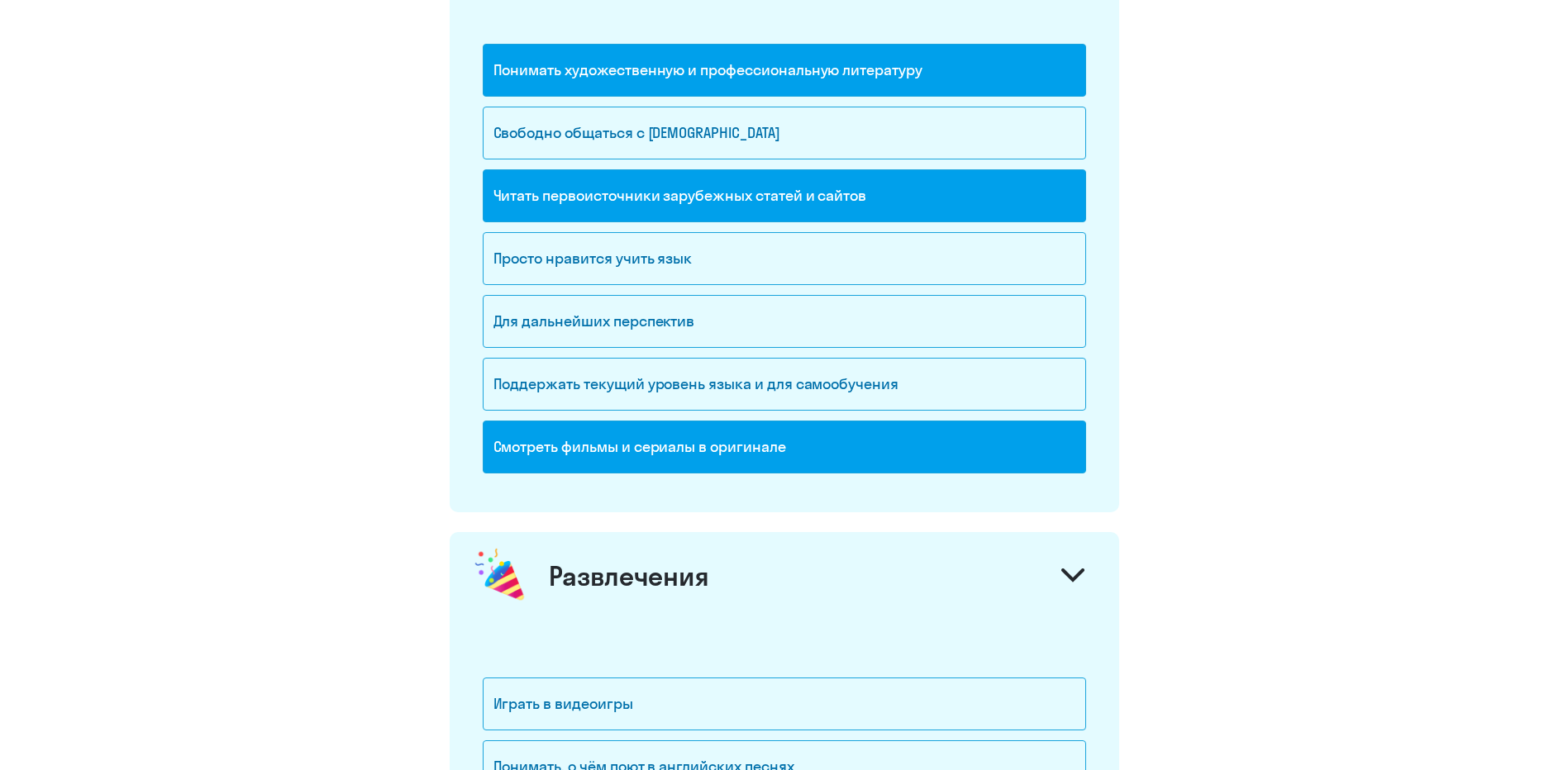
scroll to position [1818, 0]
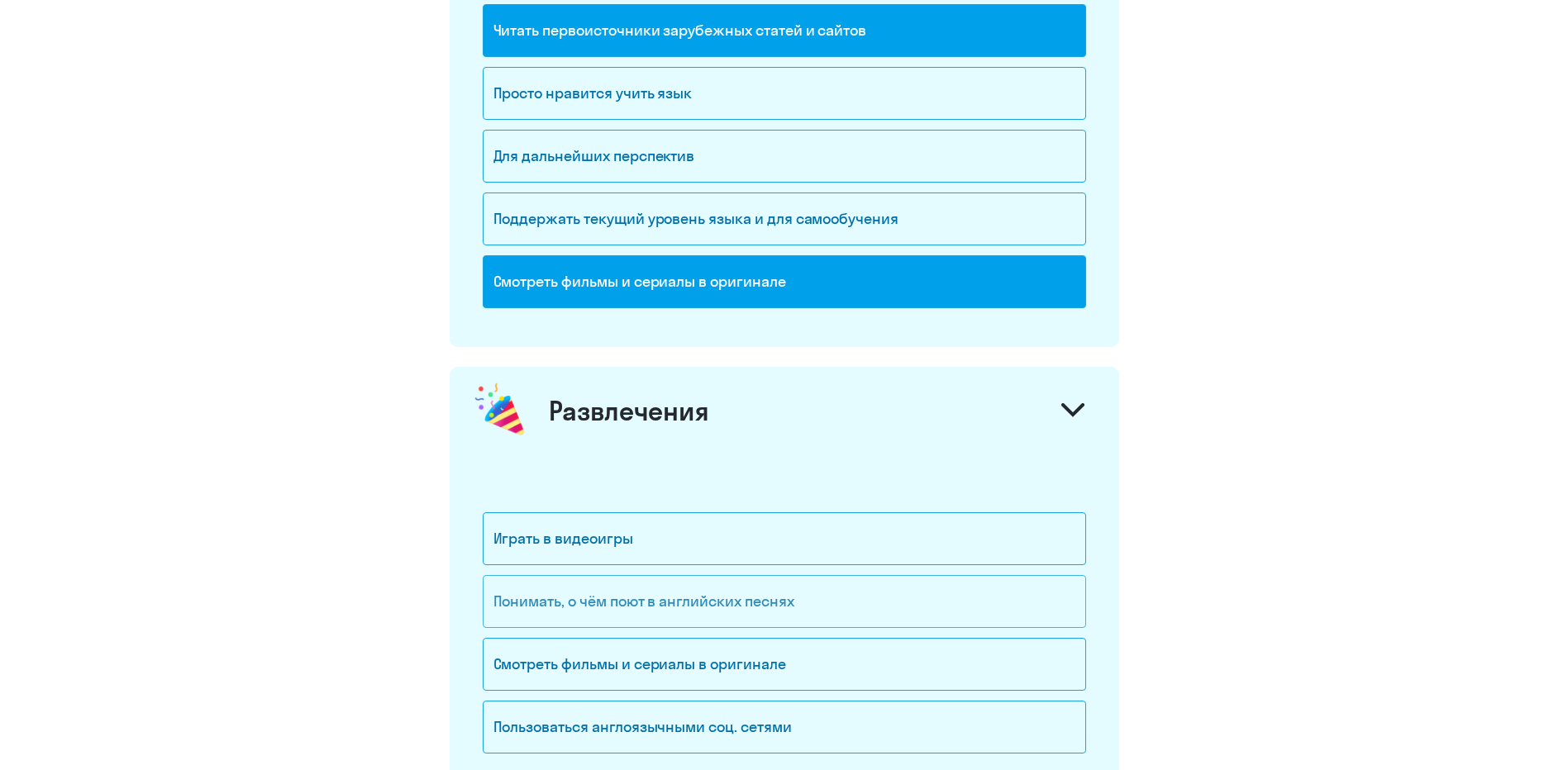
click at [908, 609] on div "Понимать, о чём поют в английских песнях" at bounding box center [784, 601] width 603 height 53
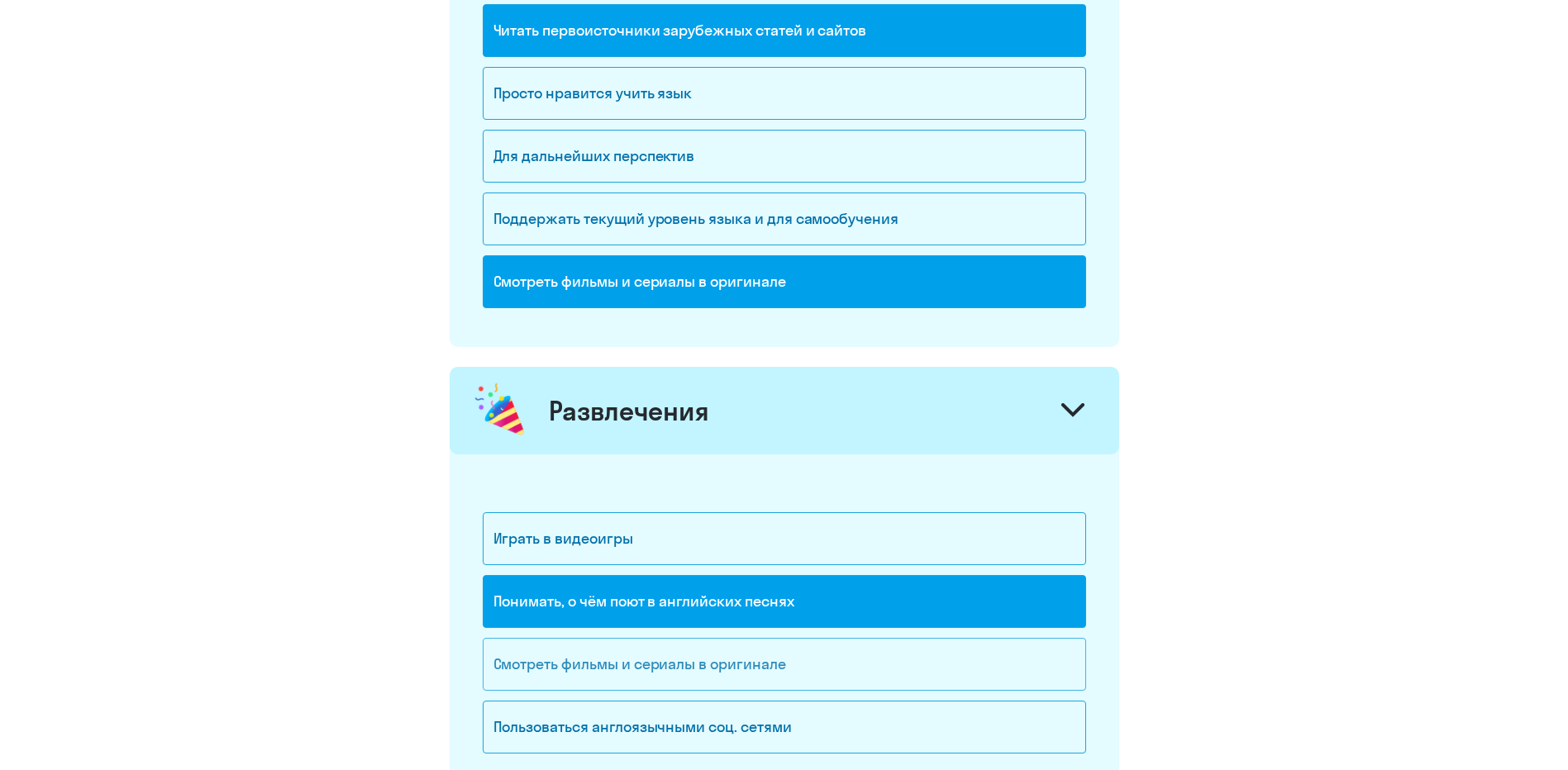
click at [905, 647] on div "Смотреть фильмы и сериалы в оригинале" at bounding box center [784, 664] width 603 height 53
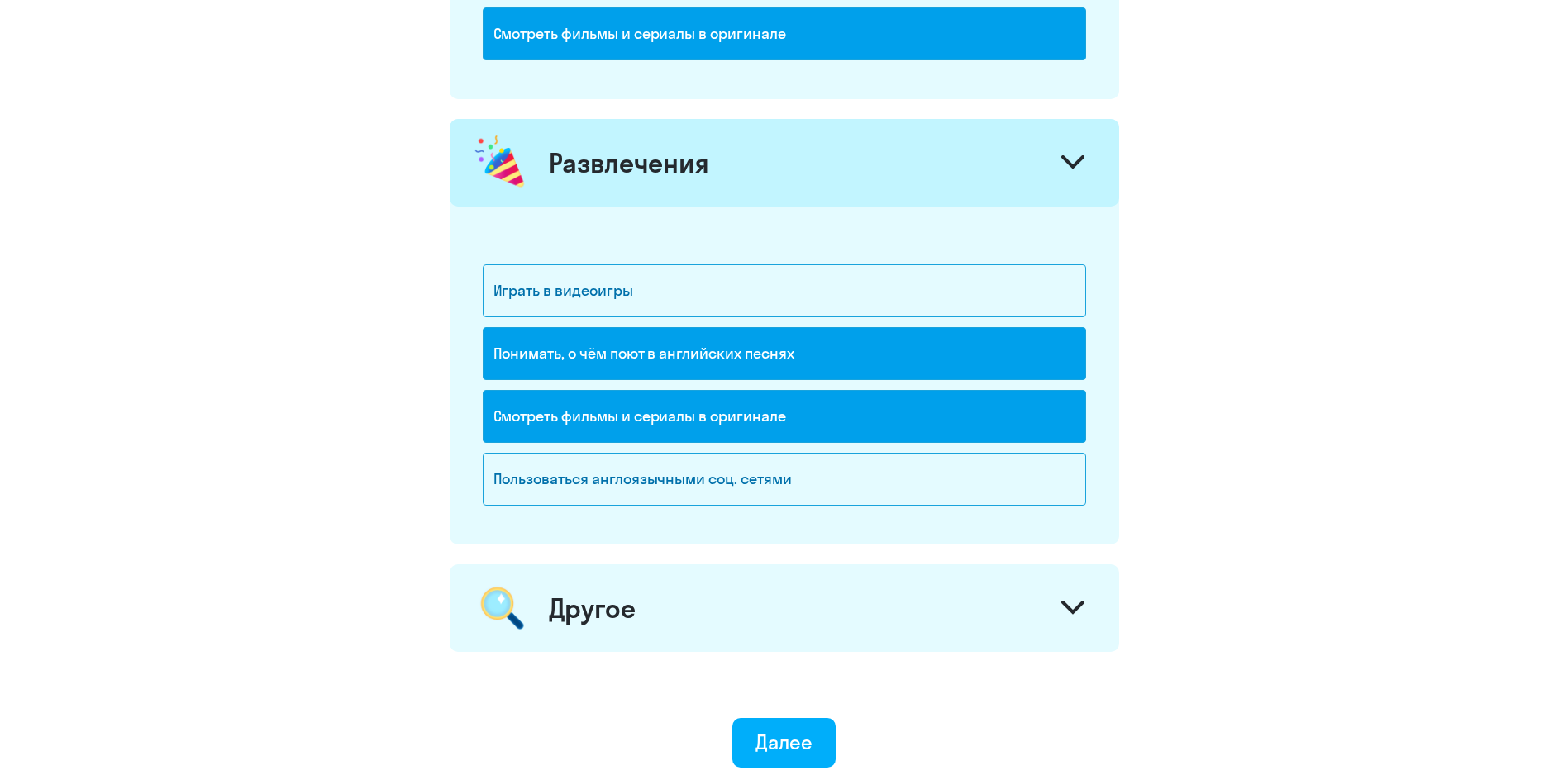
scroll to position [2149, 0]
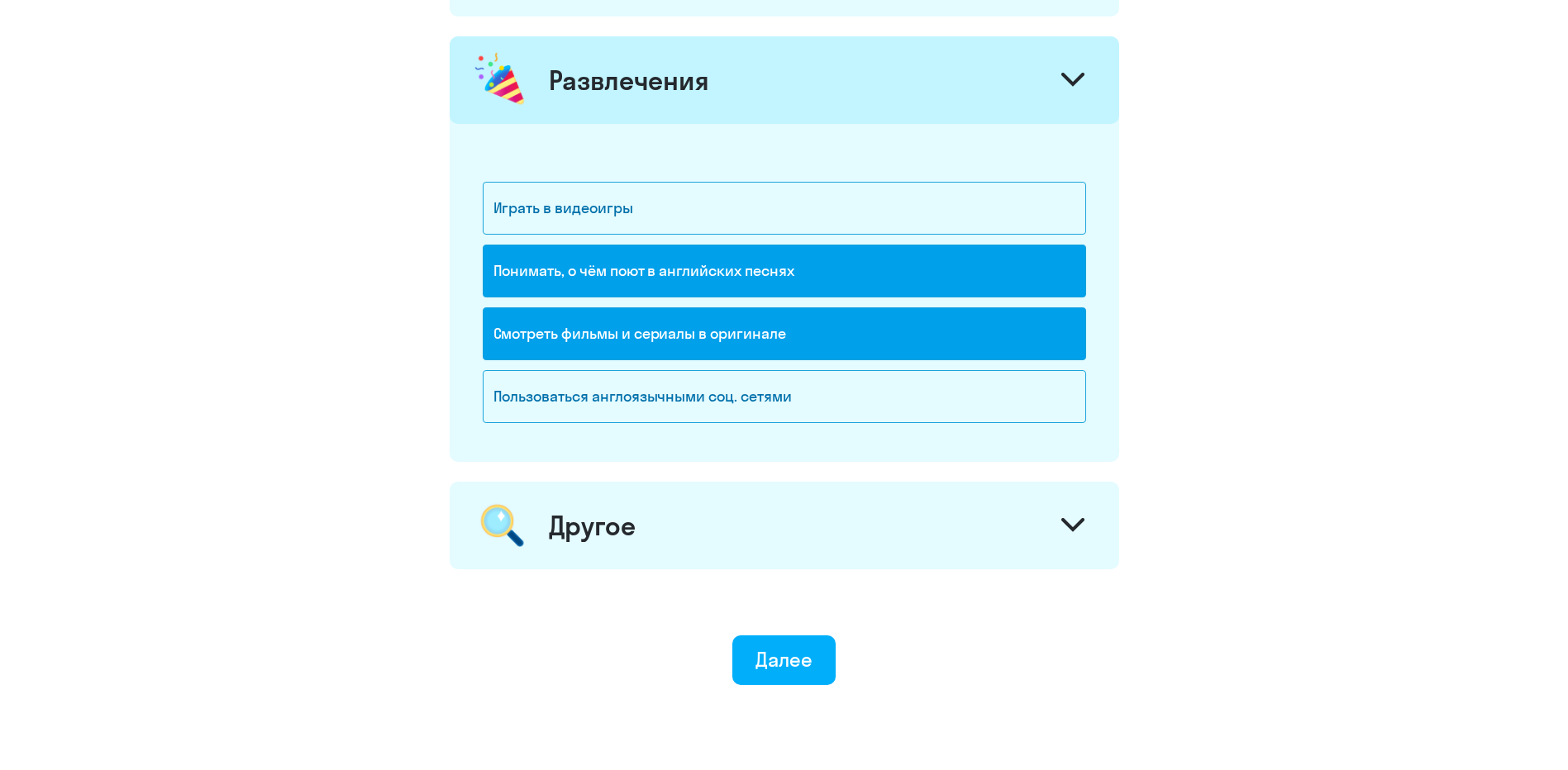
click at [948, 524] on div "Другое" at bounding box center [785, 526] width 670 height 87
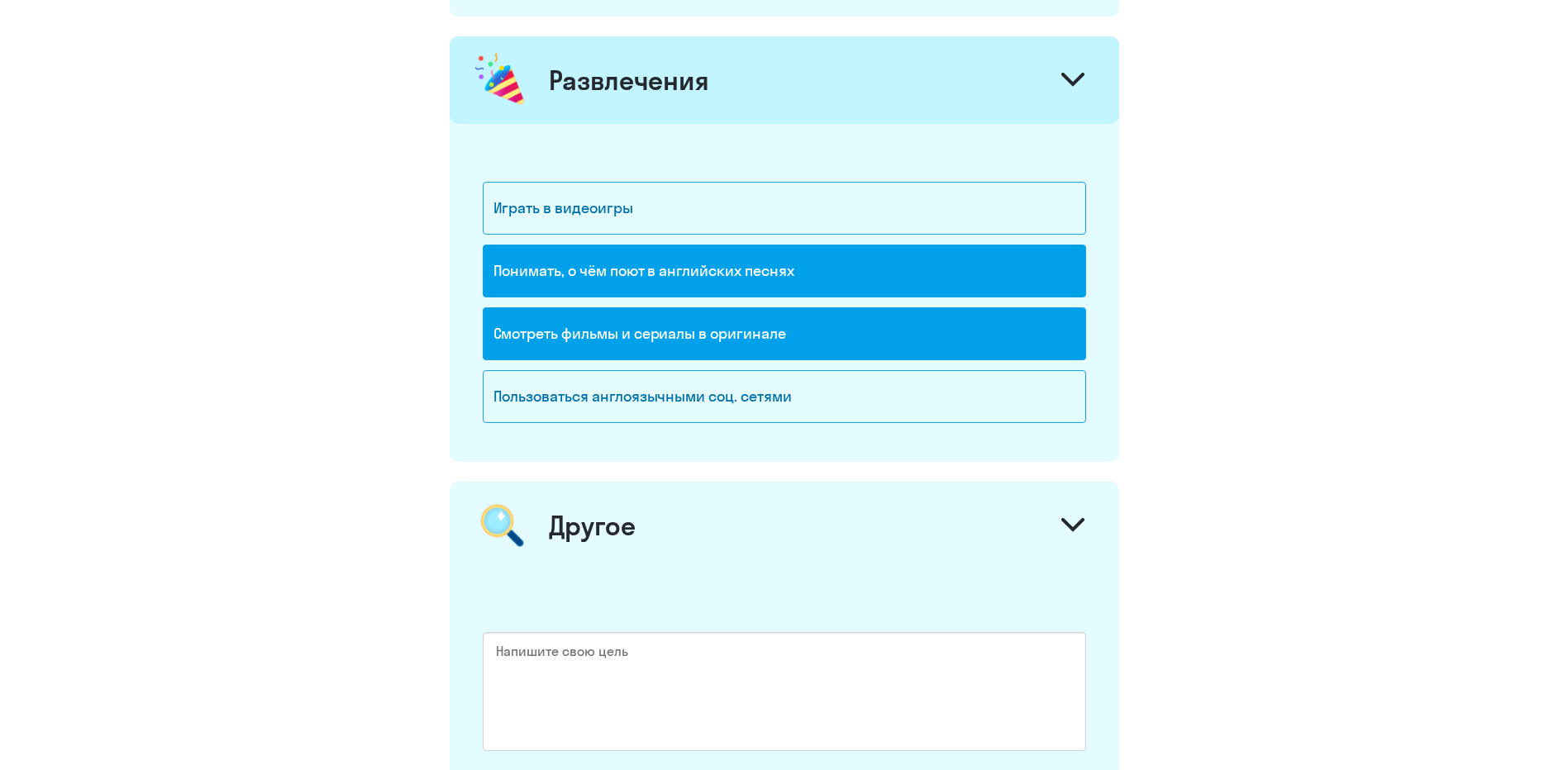
scroll to position [2314, 0]
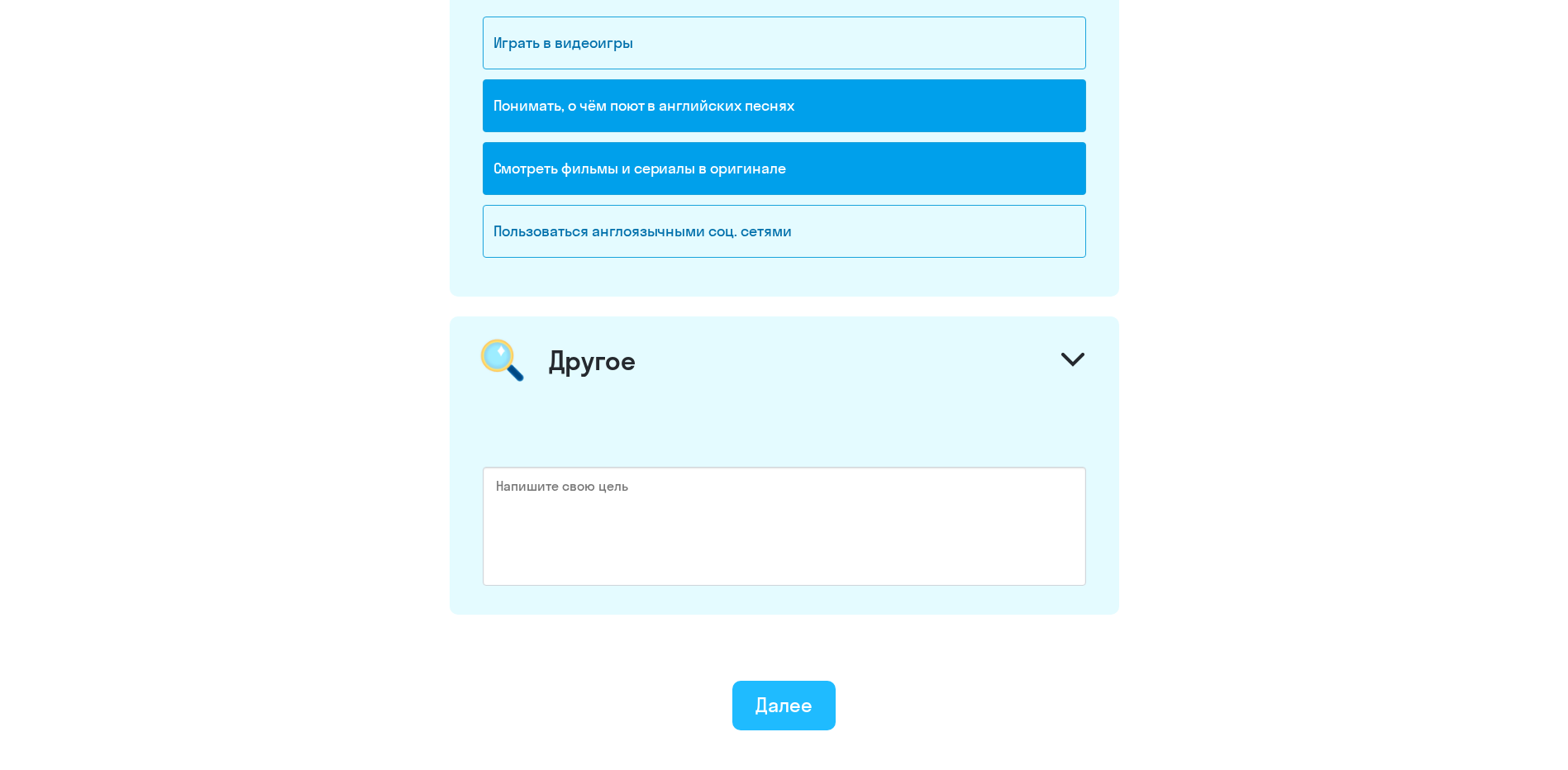
click at [794, 713] on div "Далее" at bounding box center [783, 704] width 57 height 27
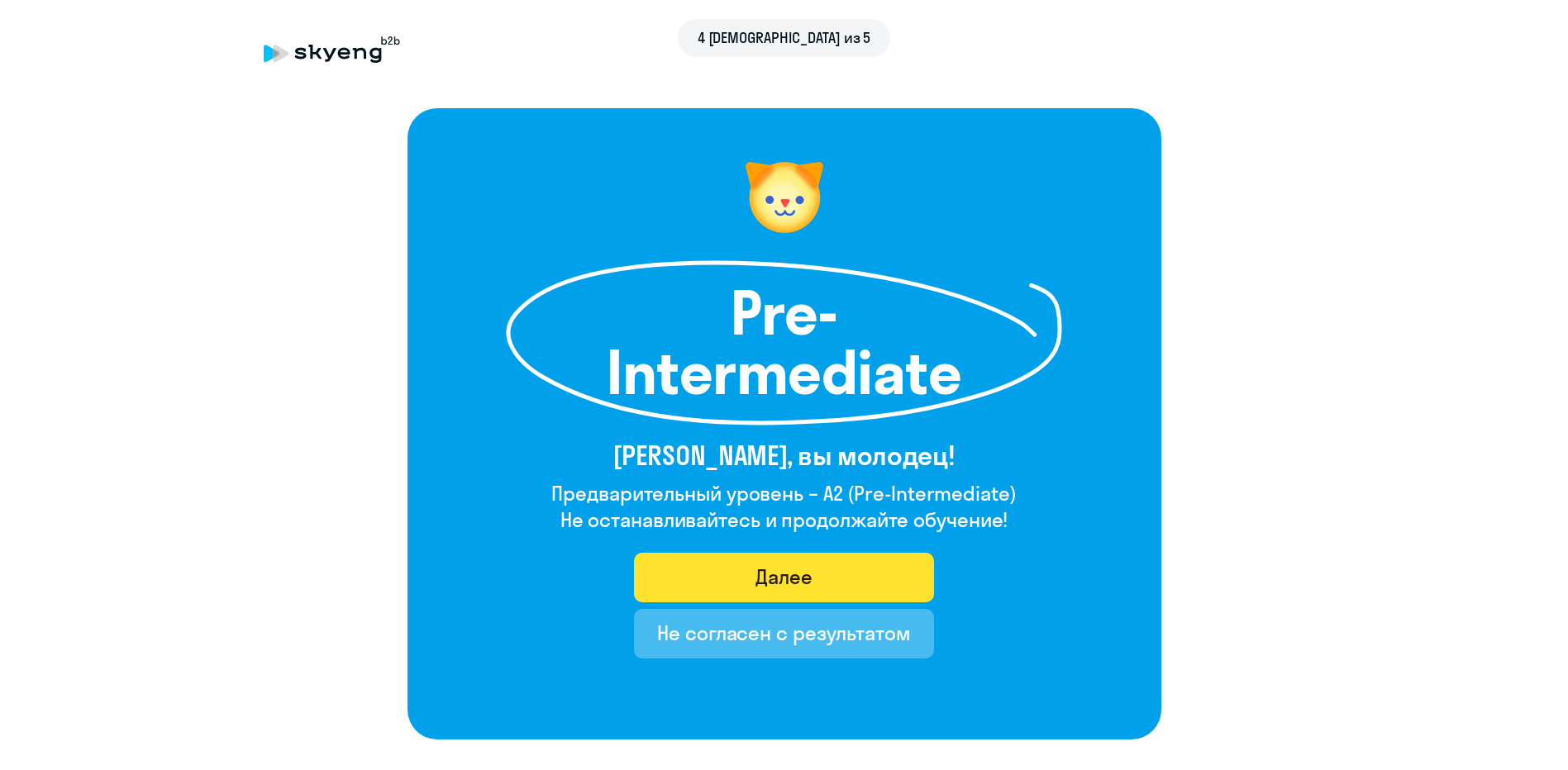
click at [841, 577] on button "Далее" at bounding box center [784, 578] width 300 height 50
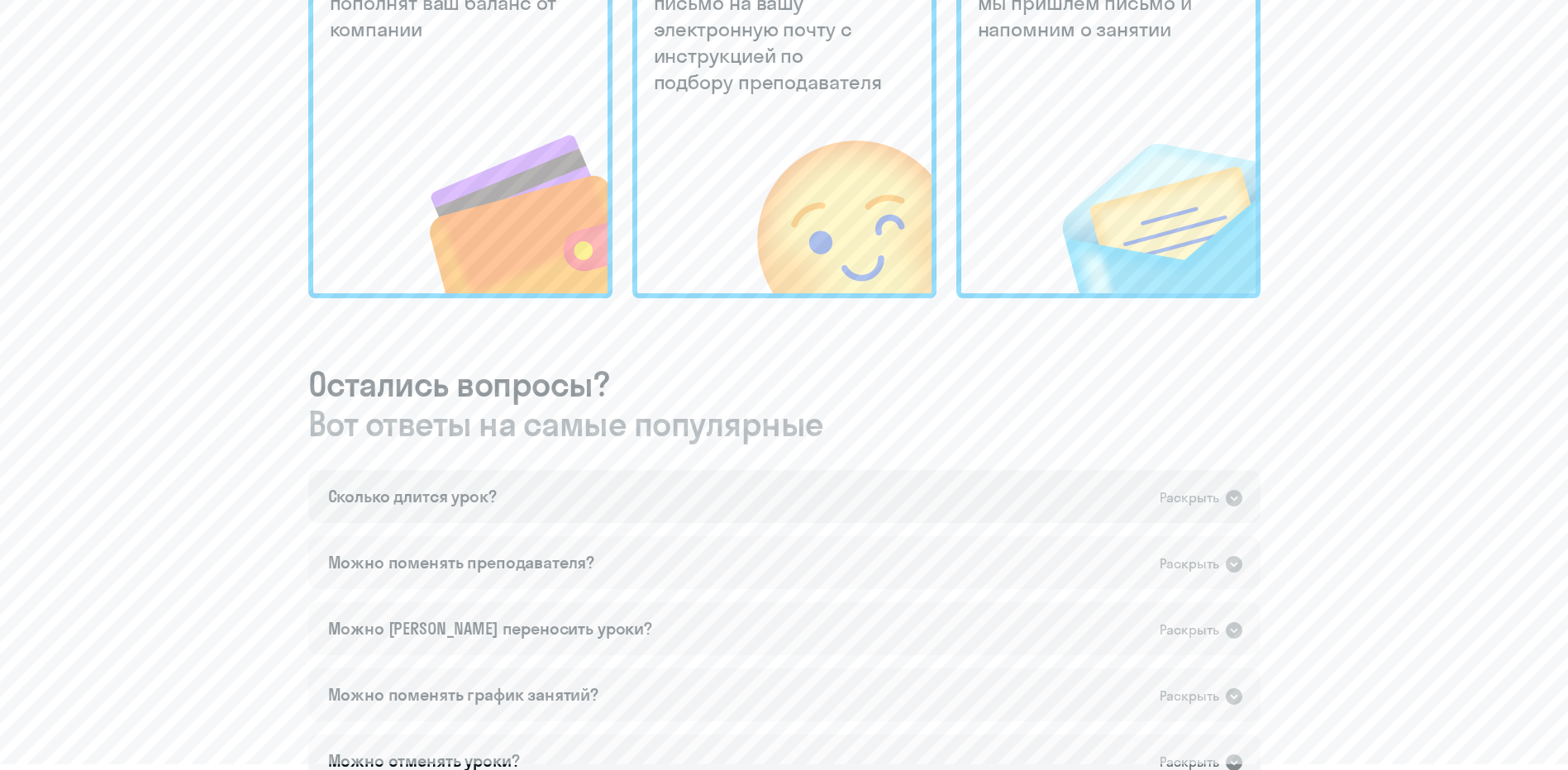
scroll to position [662, 0]
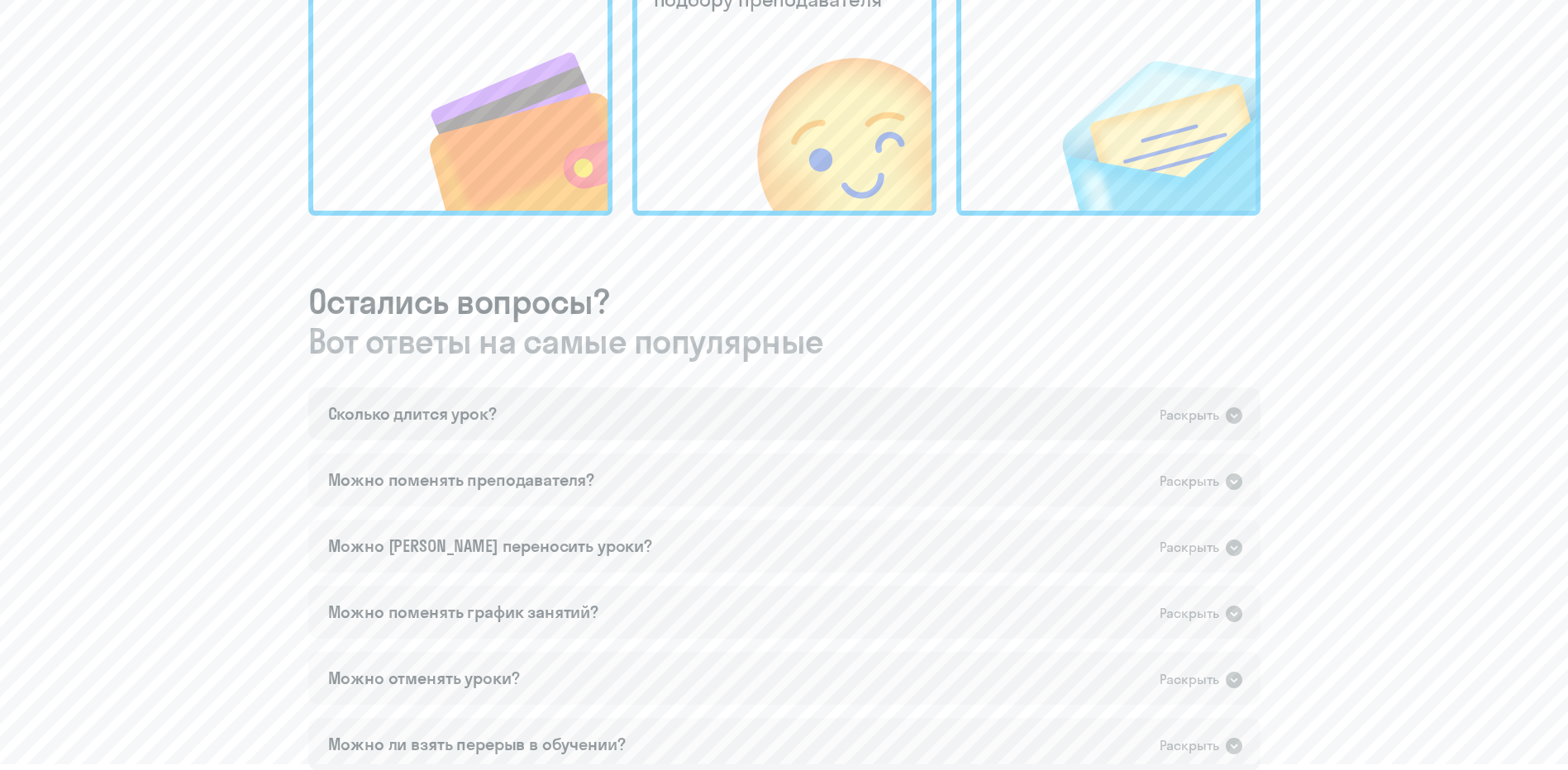
click at [1232, 413] on icon at bounding box center [1234, 415] width 17 height 17
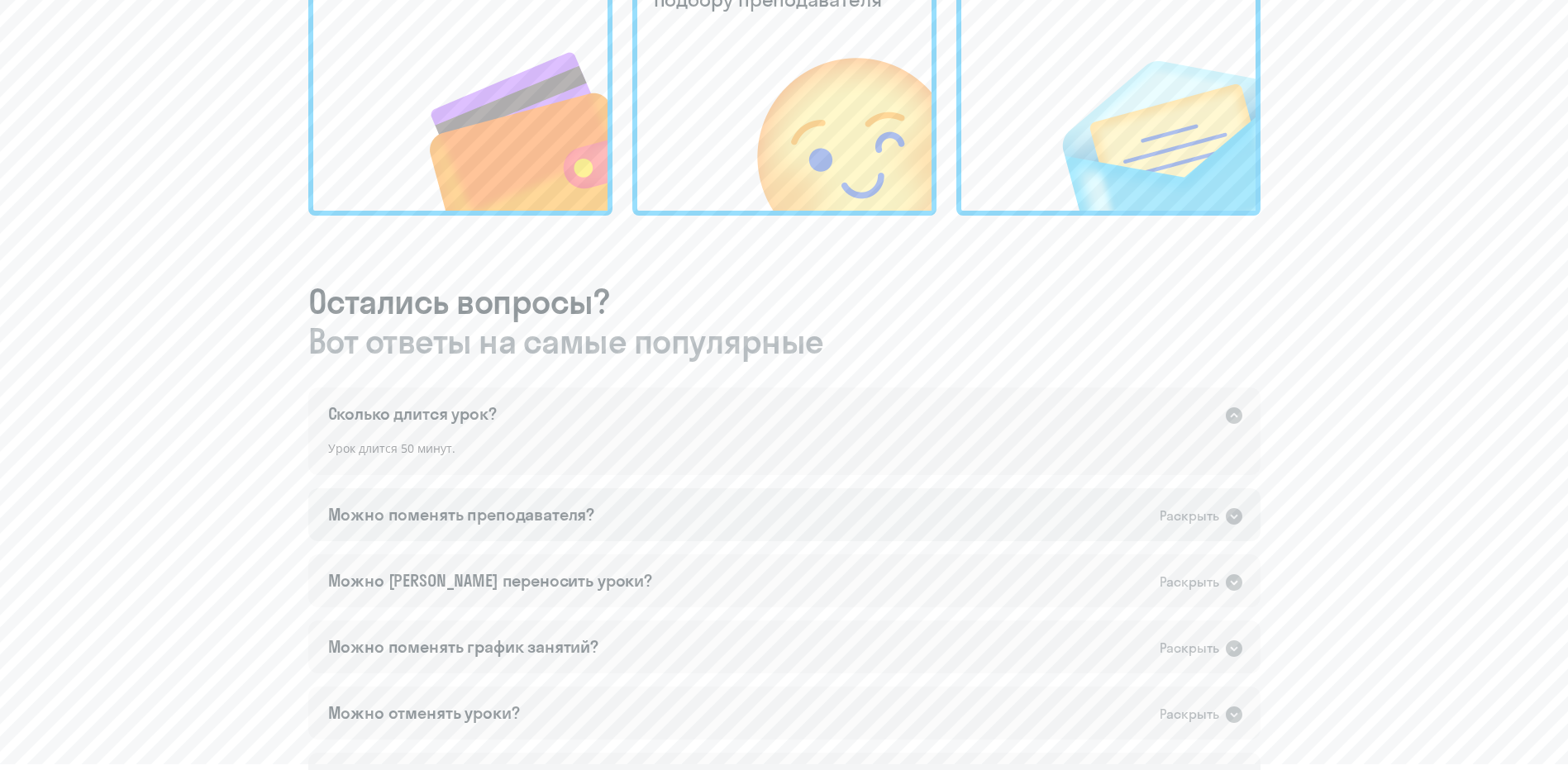
click at [1217, 511] on div "Раскрыть" at bounding box center [1189, 516] width 60 height 21
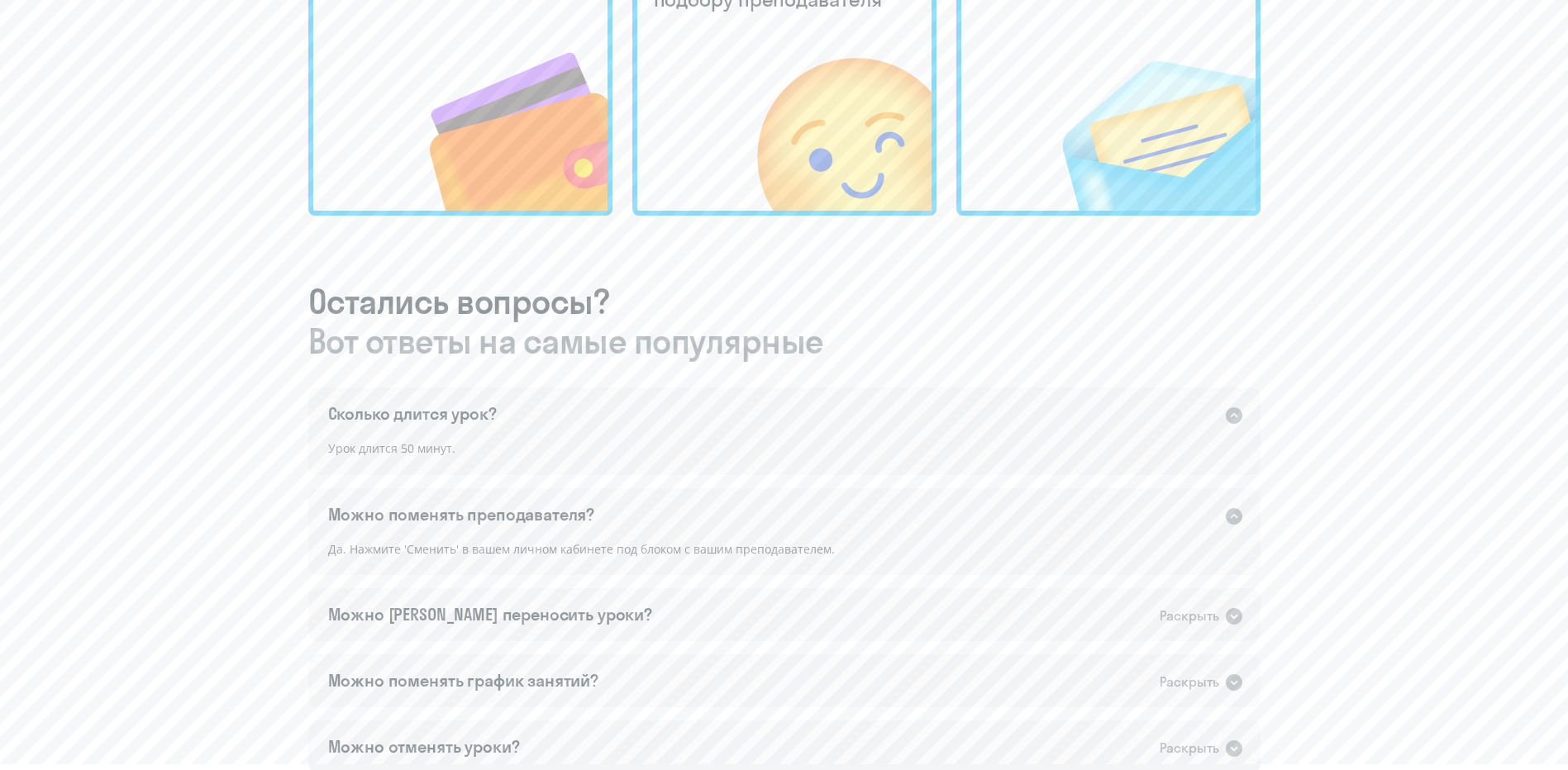
scroll to position [744, 0]
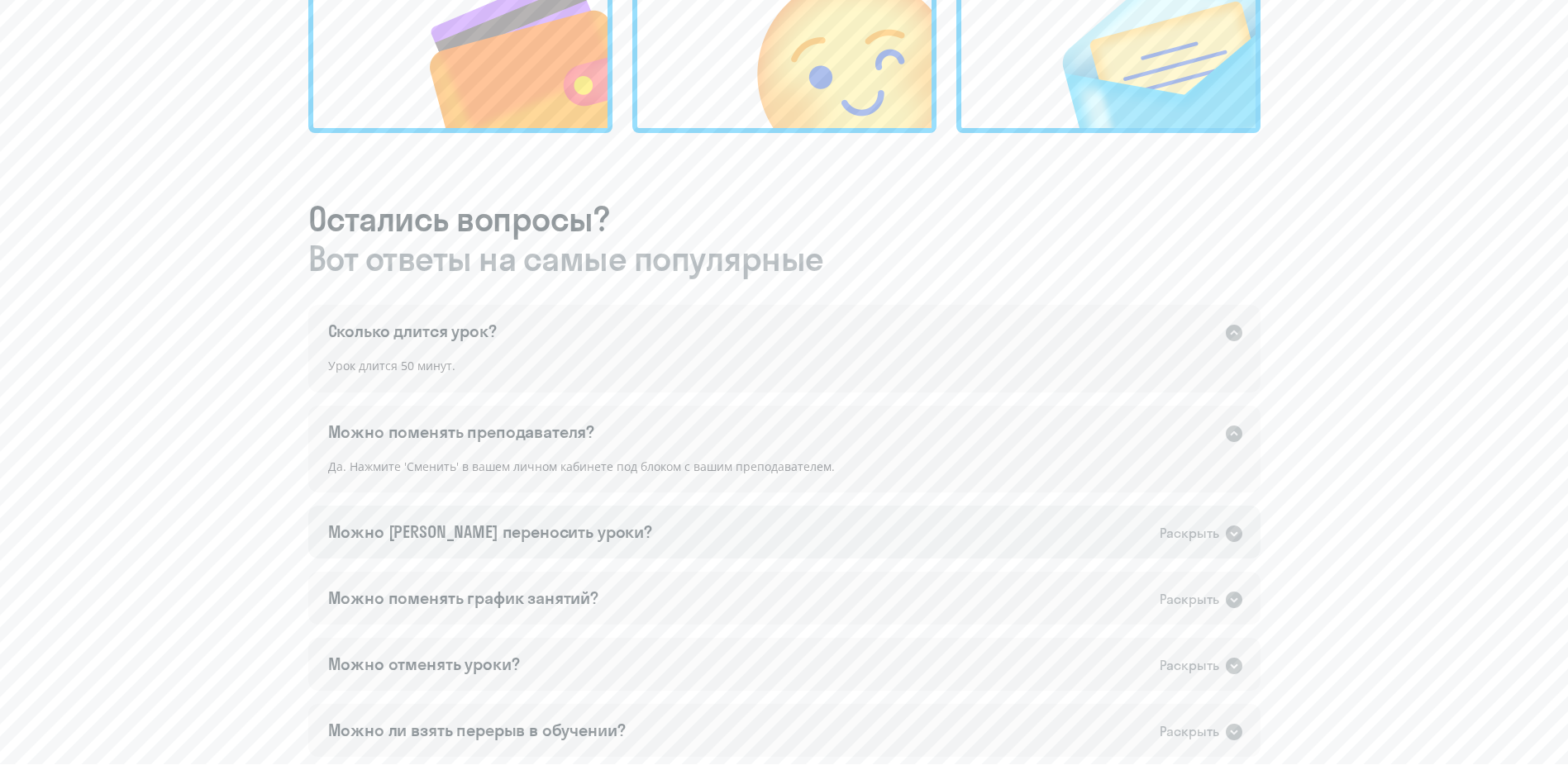
click at [1232, 539] on icon at bounding box center [1234, 534] width 17 height 17
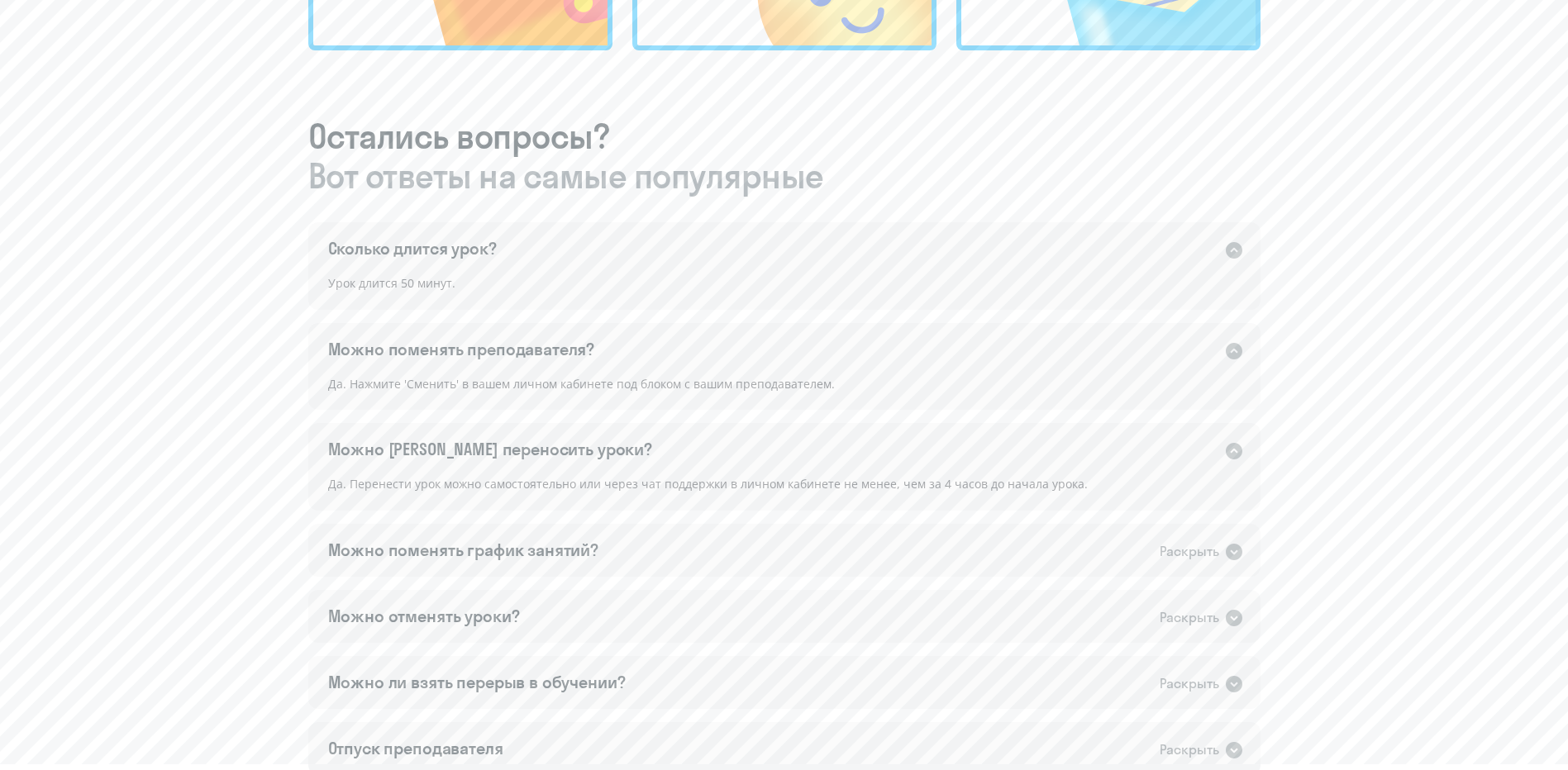
scroll to position [909, 0]
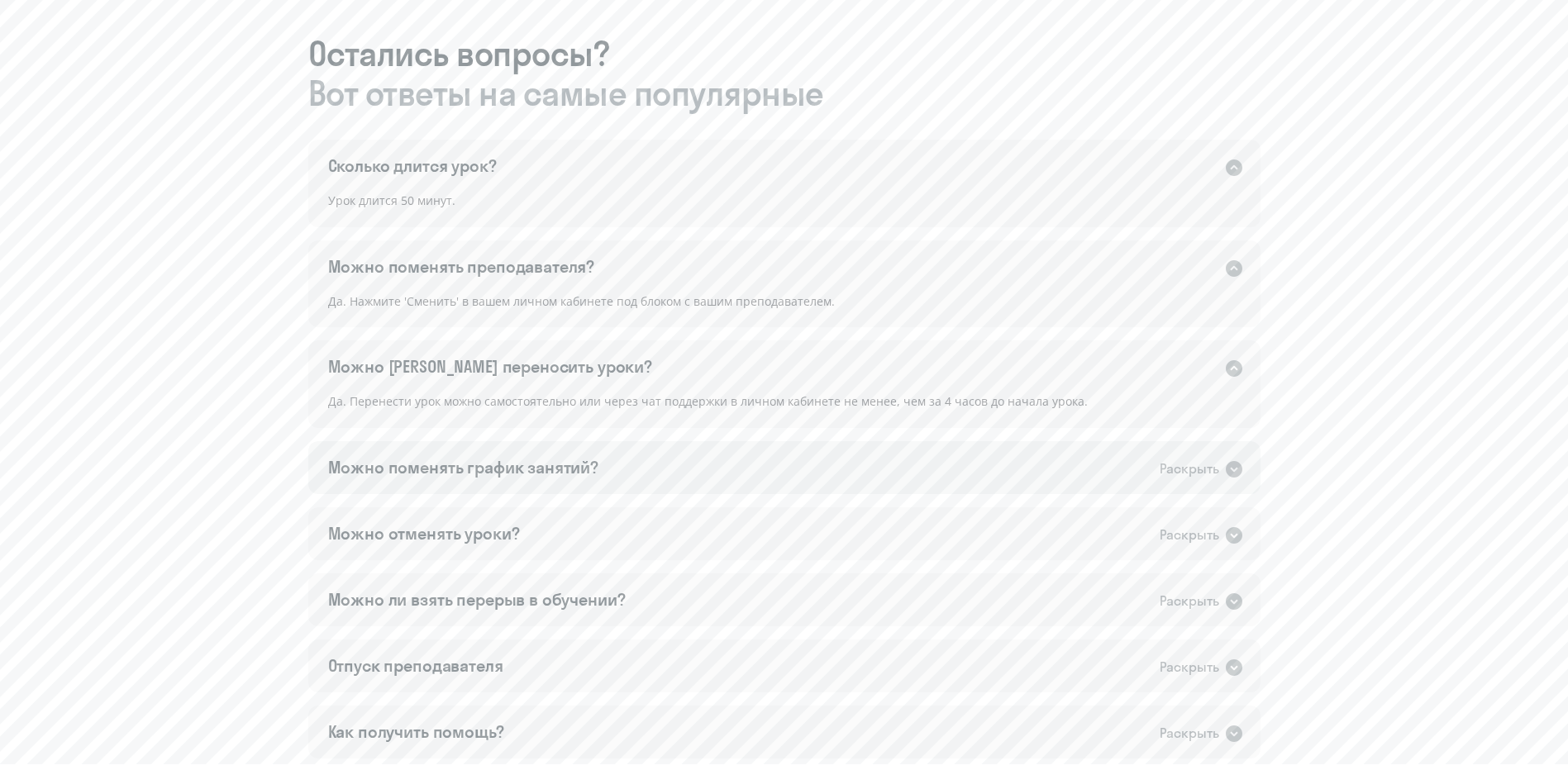
click at [1238, 473] on icon at bounding box center [1234, 469] width 17 height 17
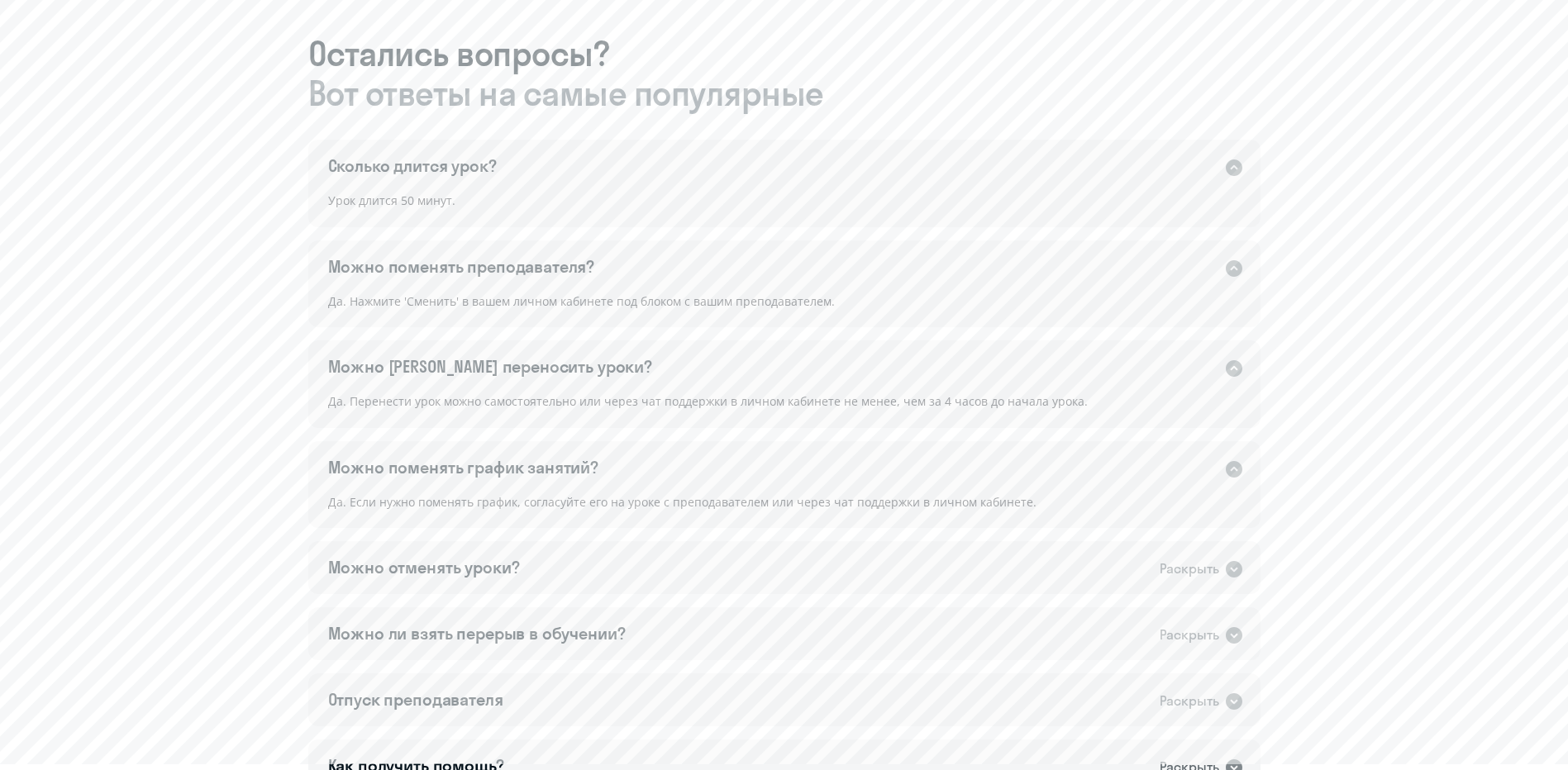
scroll to position [992, 0]
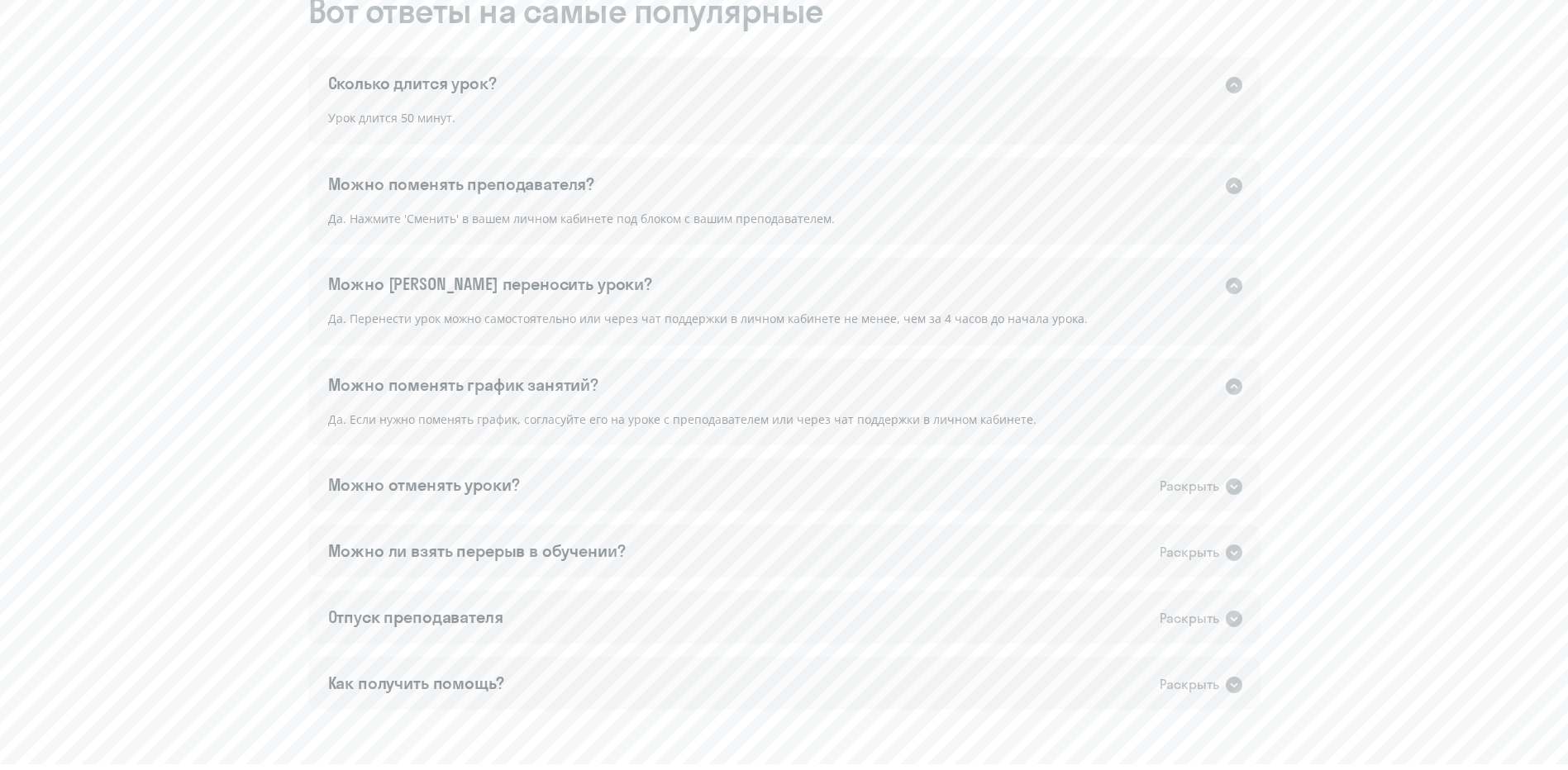
click at [1238, 473] on div "Можно отменять уроки? Раскрыть" at bounding box center [784, 485] width 952 height 53
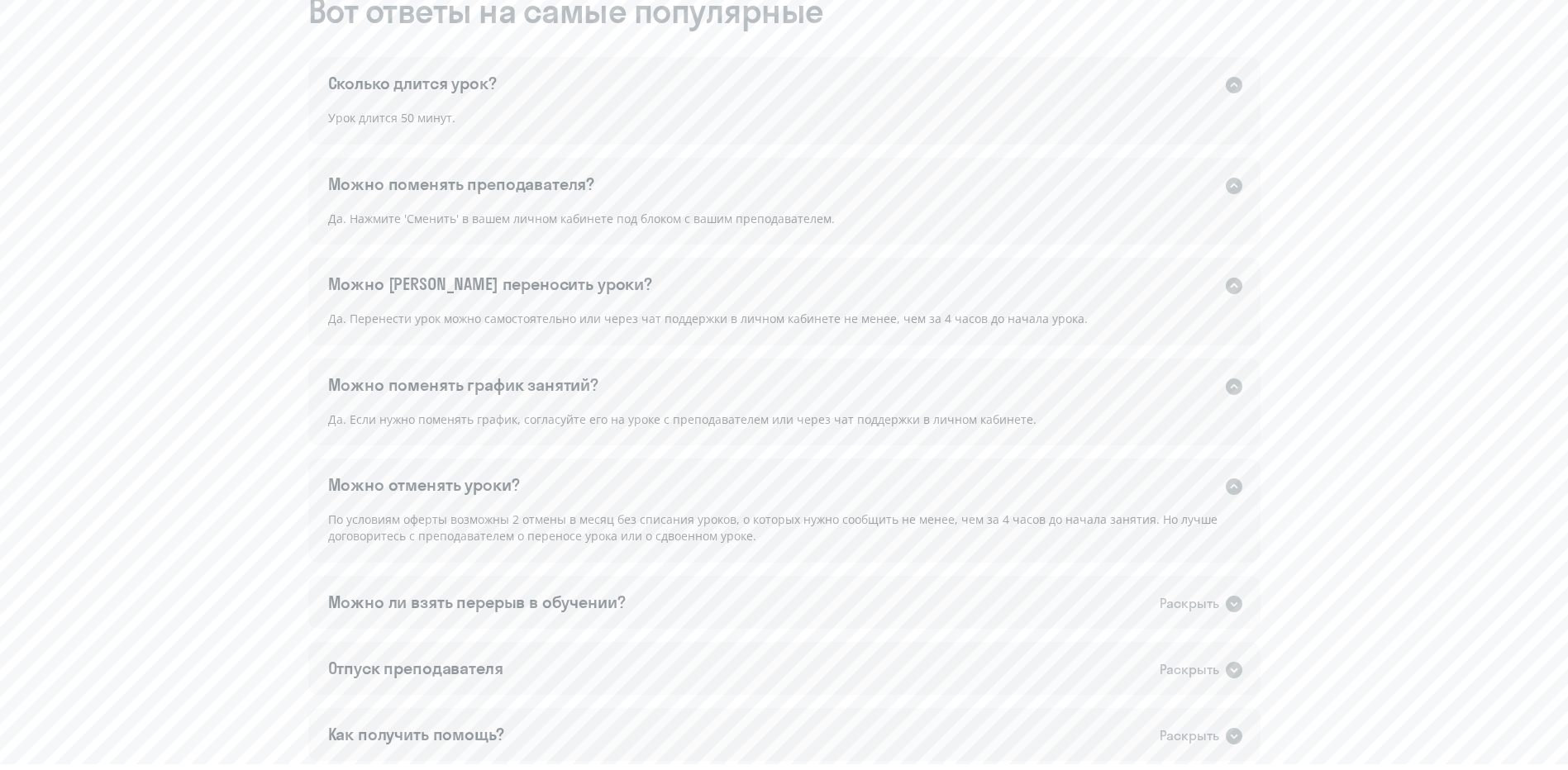
scroll to position [1075, 0]
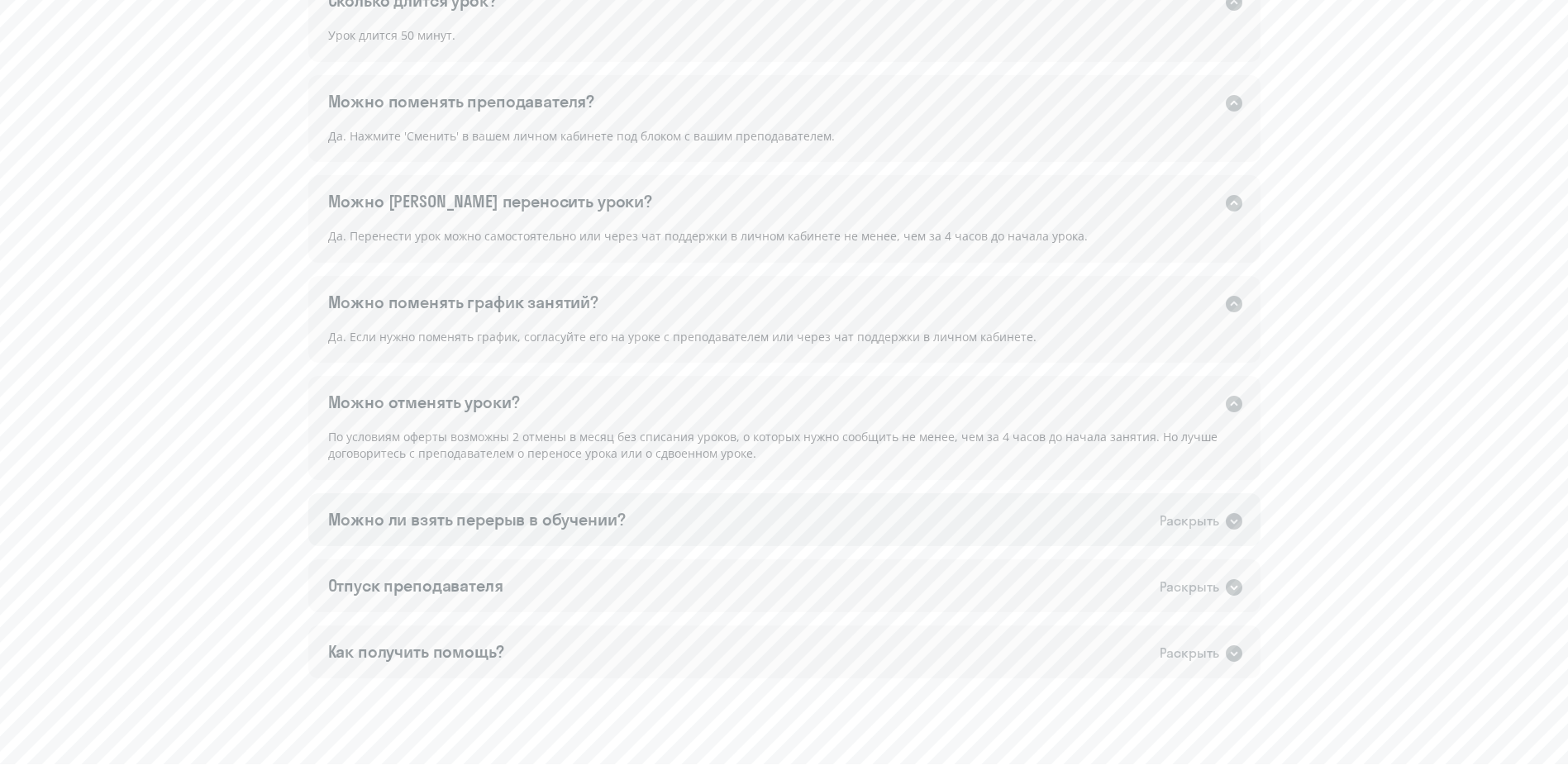
click at [1221, 525] on div "Раскрыть" at bounding box center [1201, 521] width 84 height 22
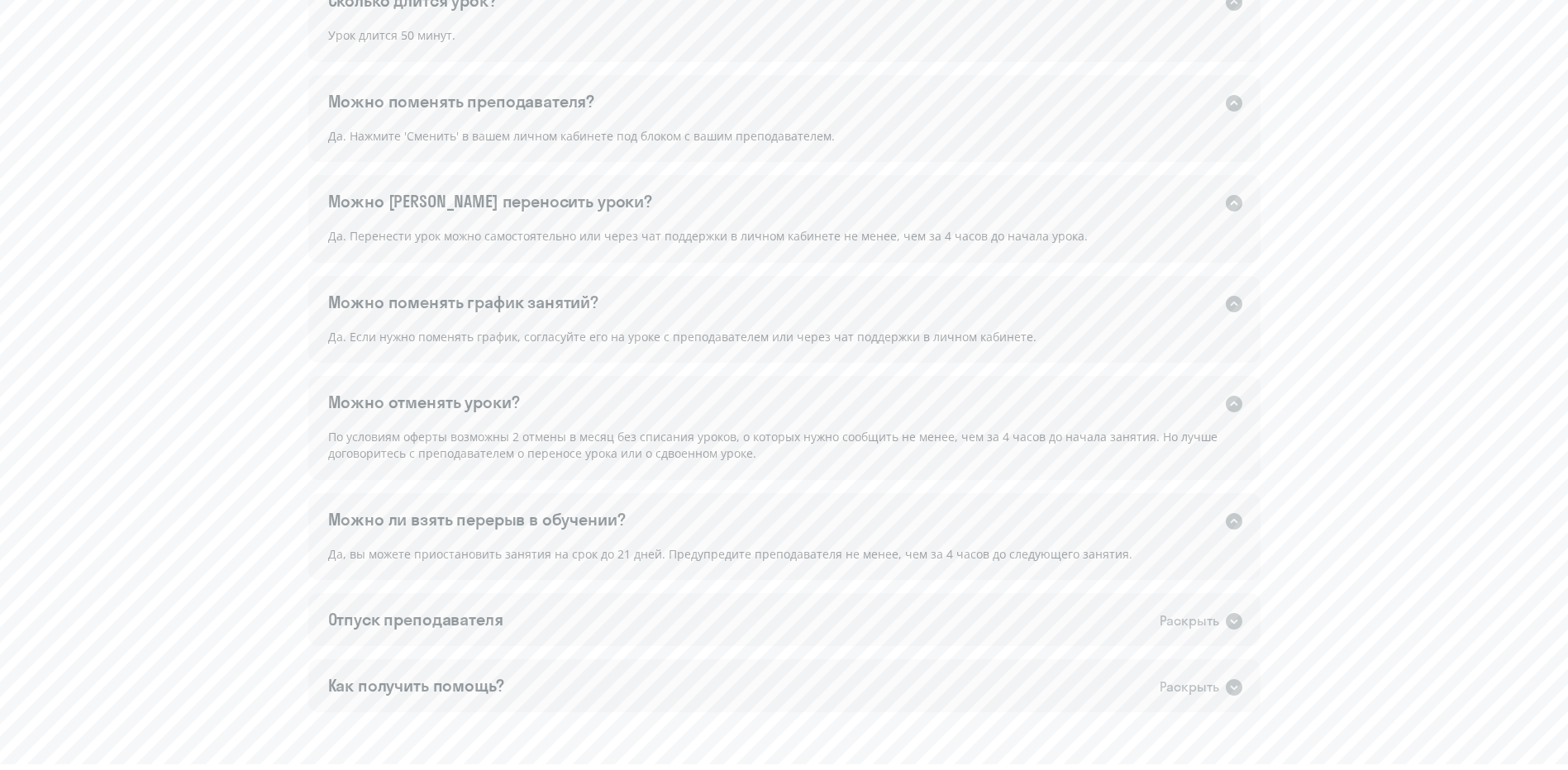
scroll to position [1157, 0]
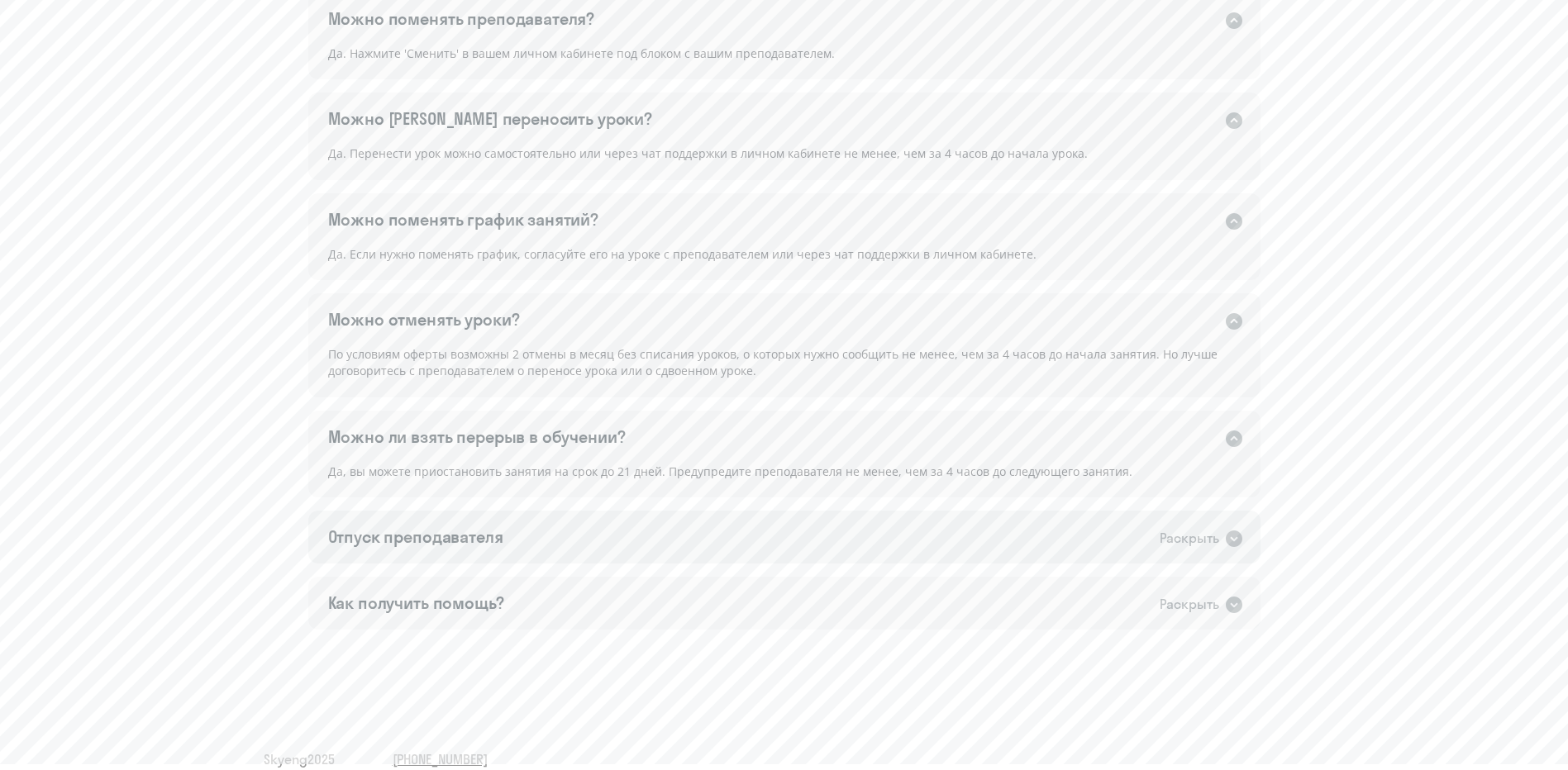
click at [1201, 534] on div "Раскрыть" at bounding box center [1189, 539] width 60 height 21
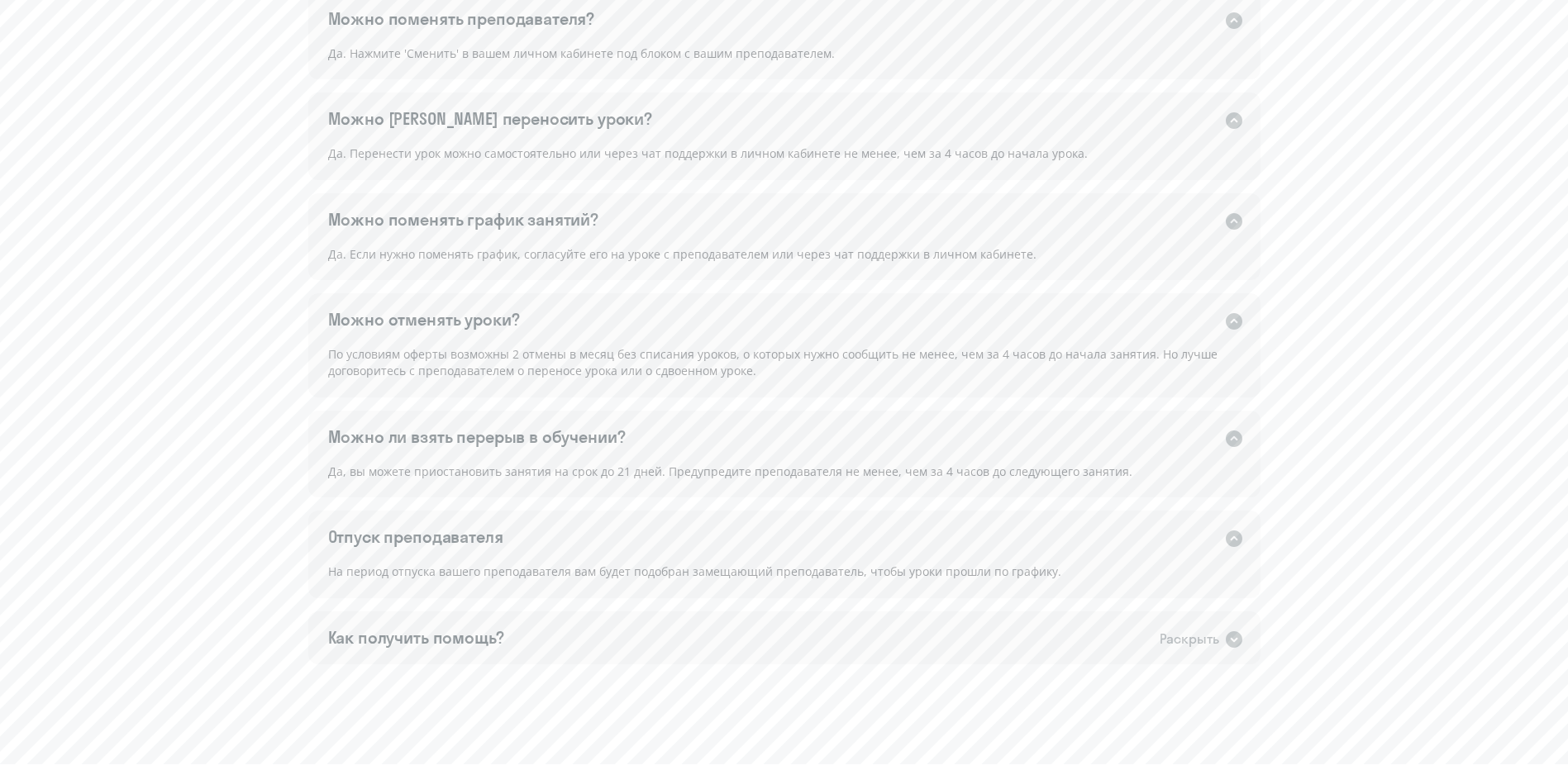
scroll to position [1216, 0]
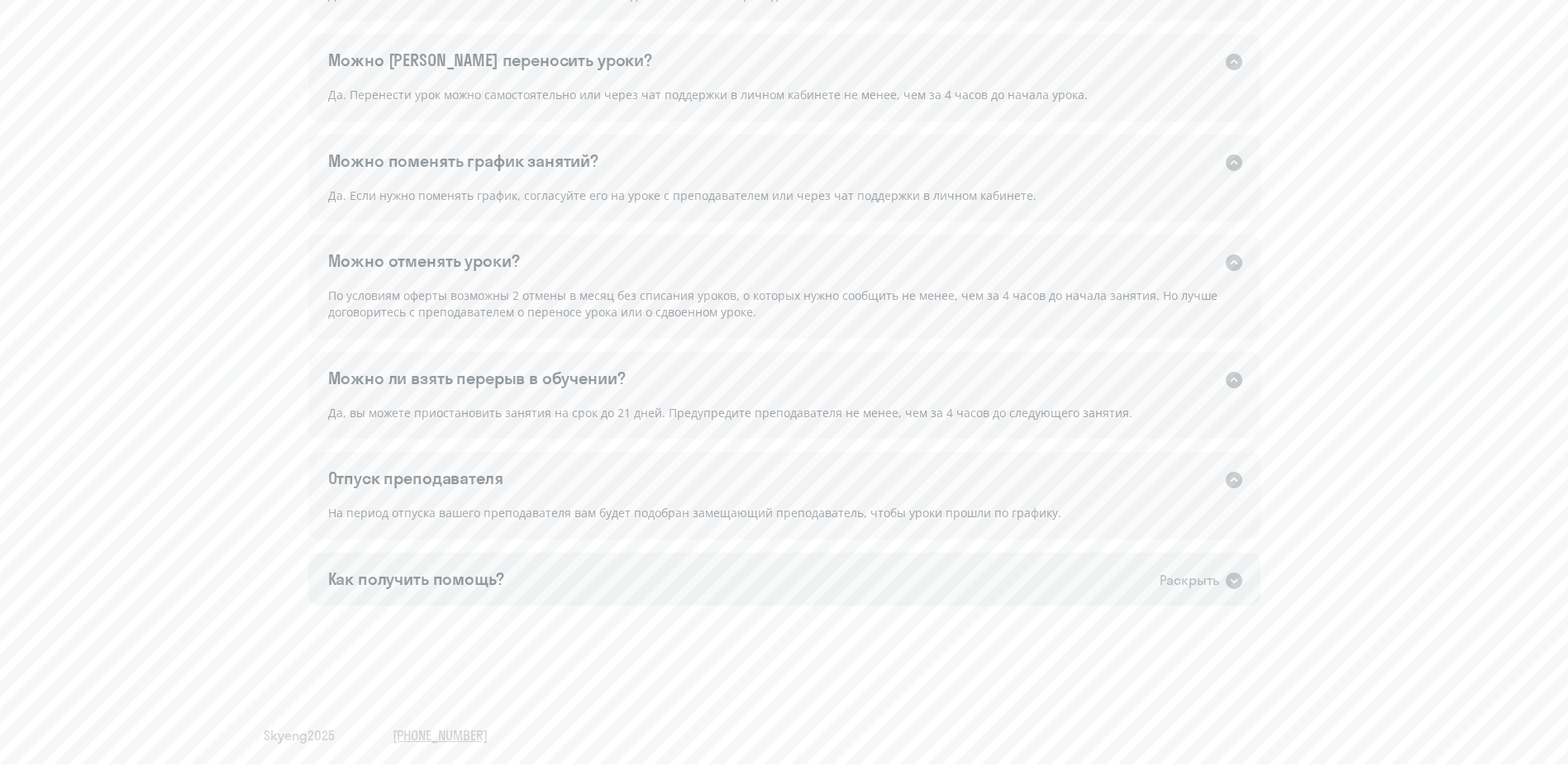
click at [1202, 578] on div "Раскрыть" at bounding box center [1189, 580] width 60 height 21
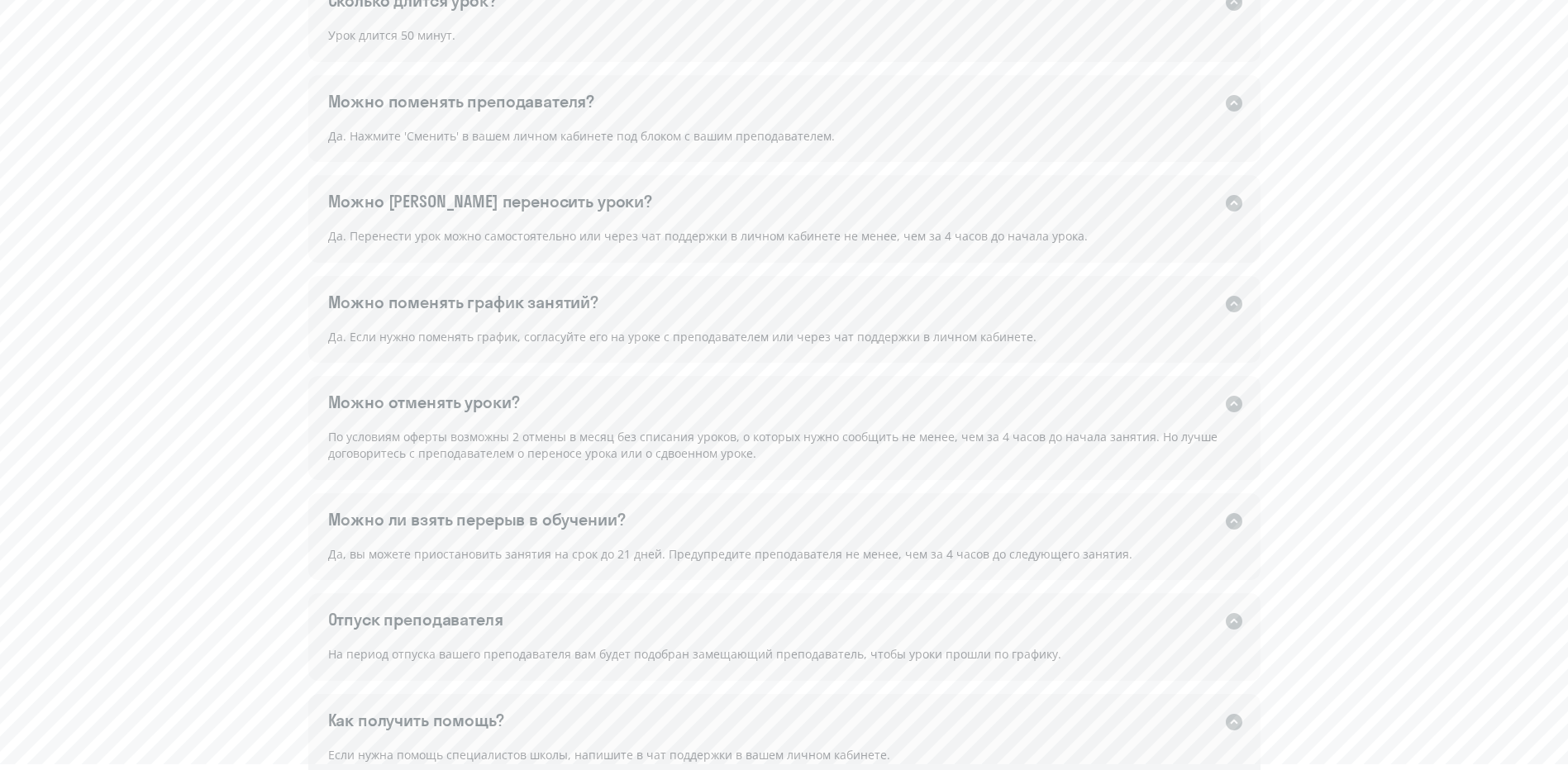
scroll to position [1250, 0]
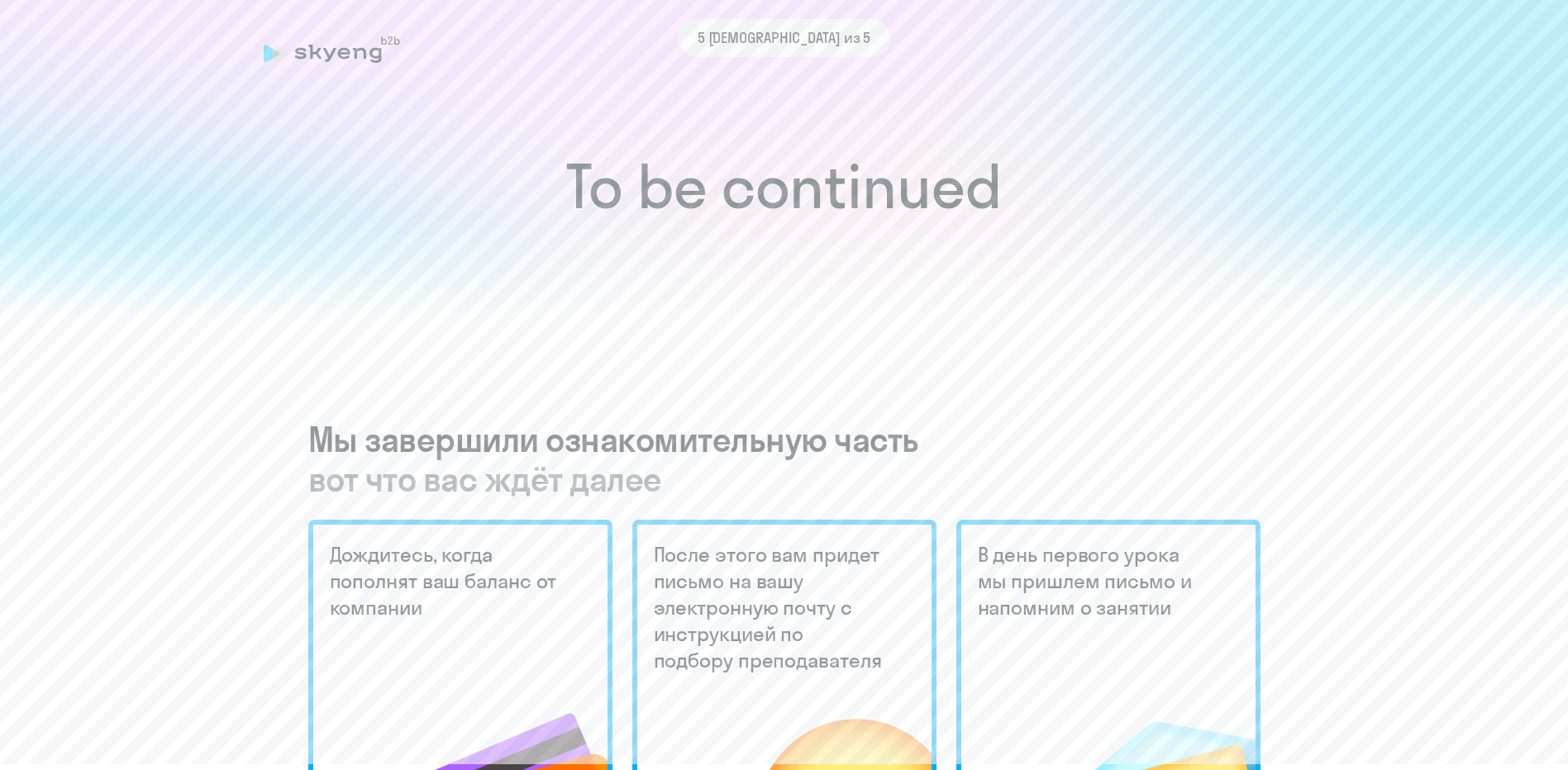
scroll to position [248, 0]
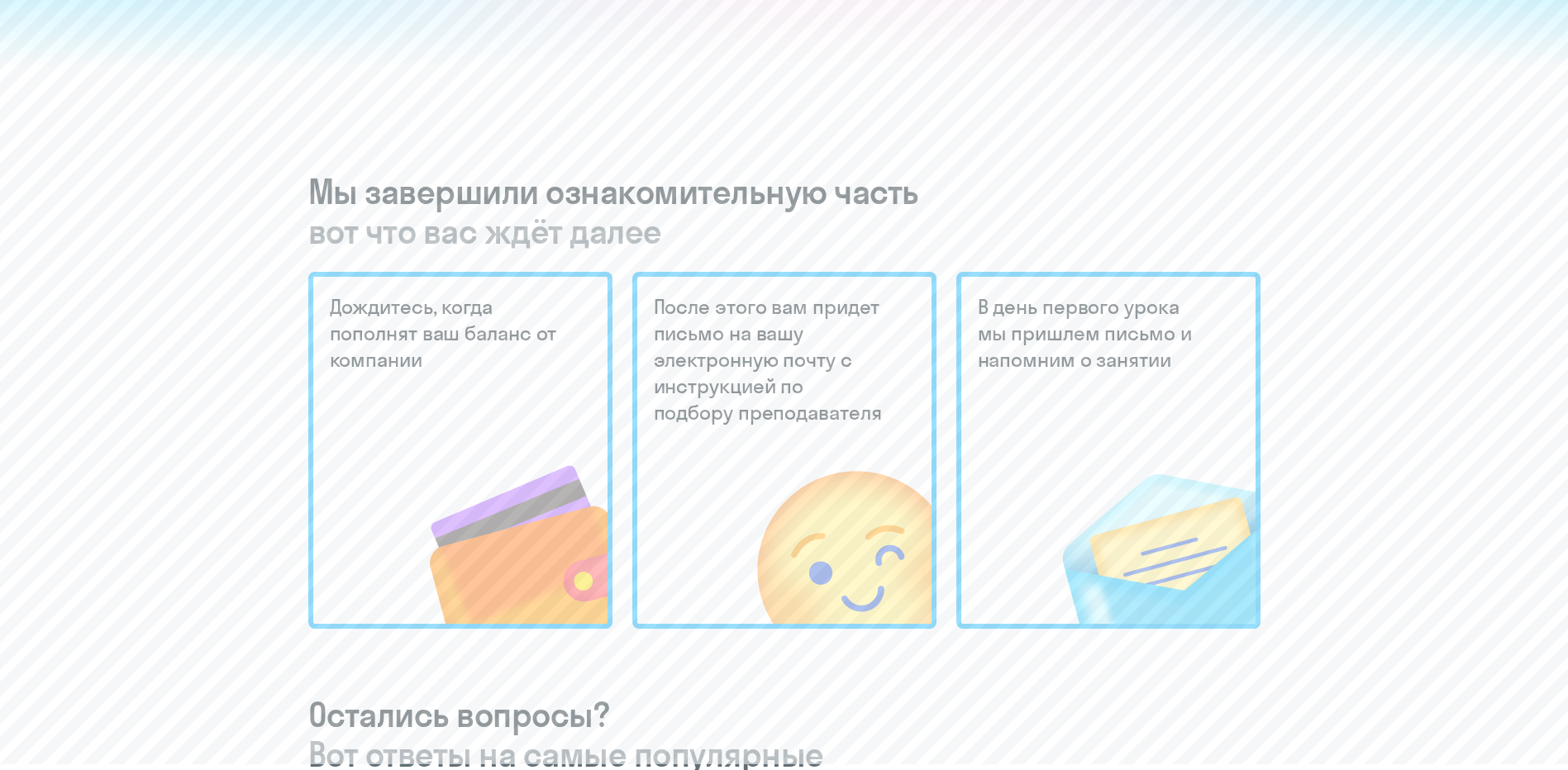
click at [1124, 471] on img at bounding box center [1133, 513] width 244 height 223
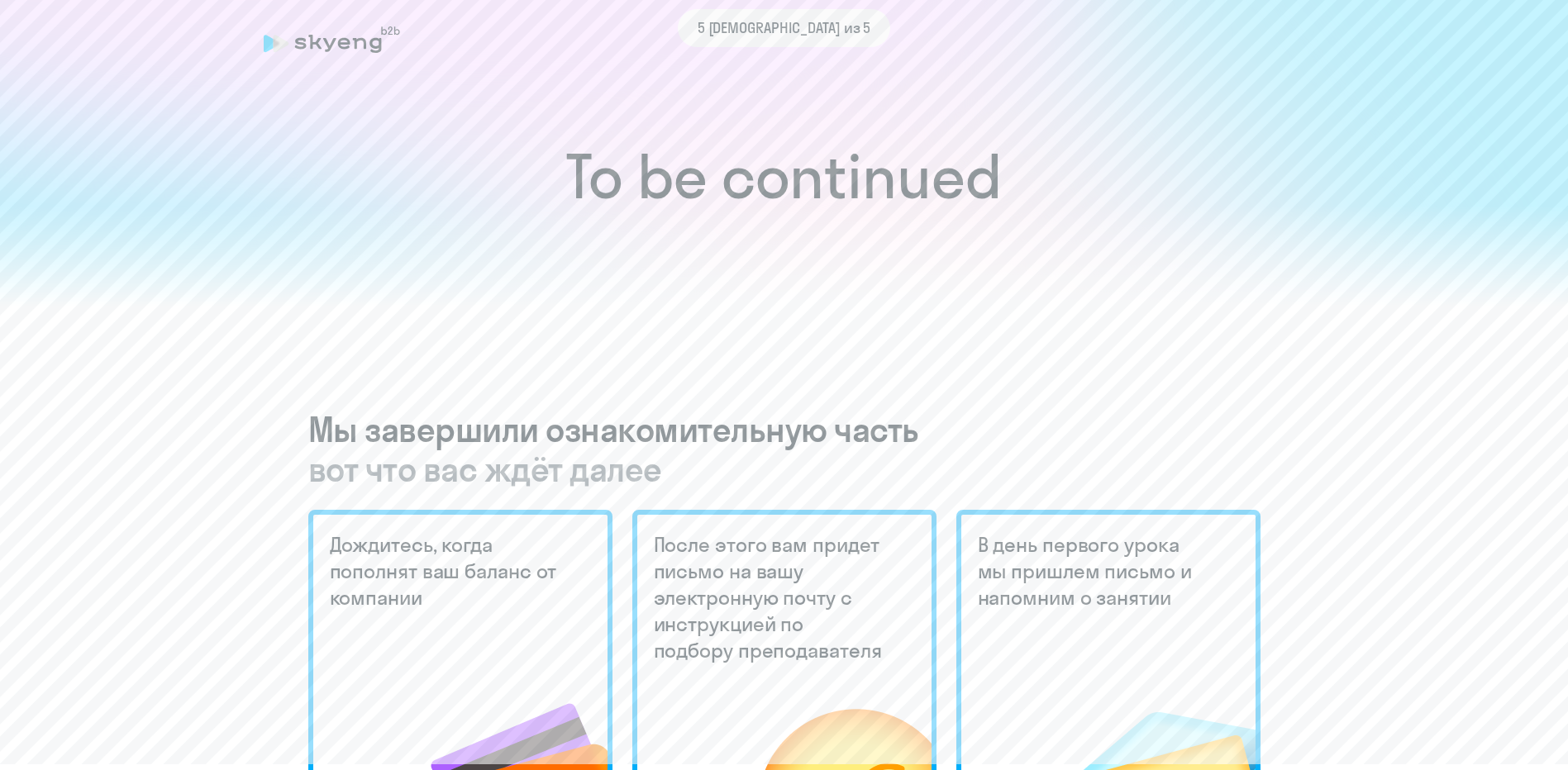
scroll to position [0, 0]
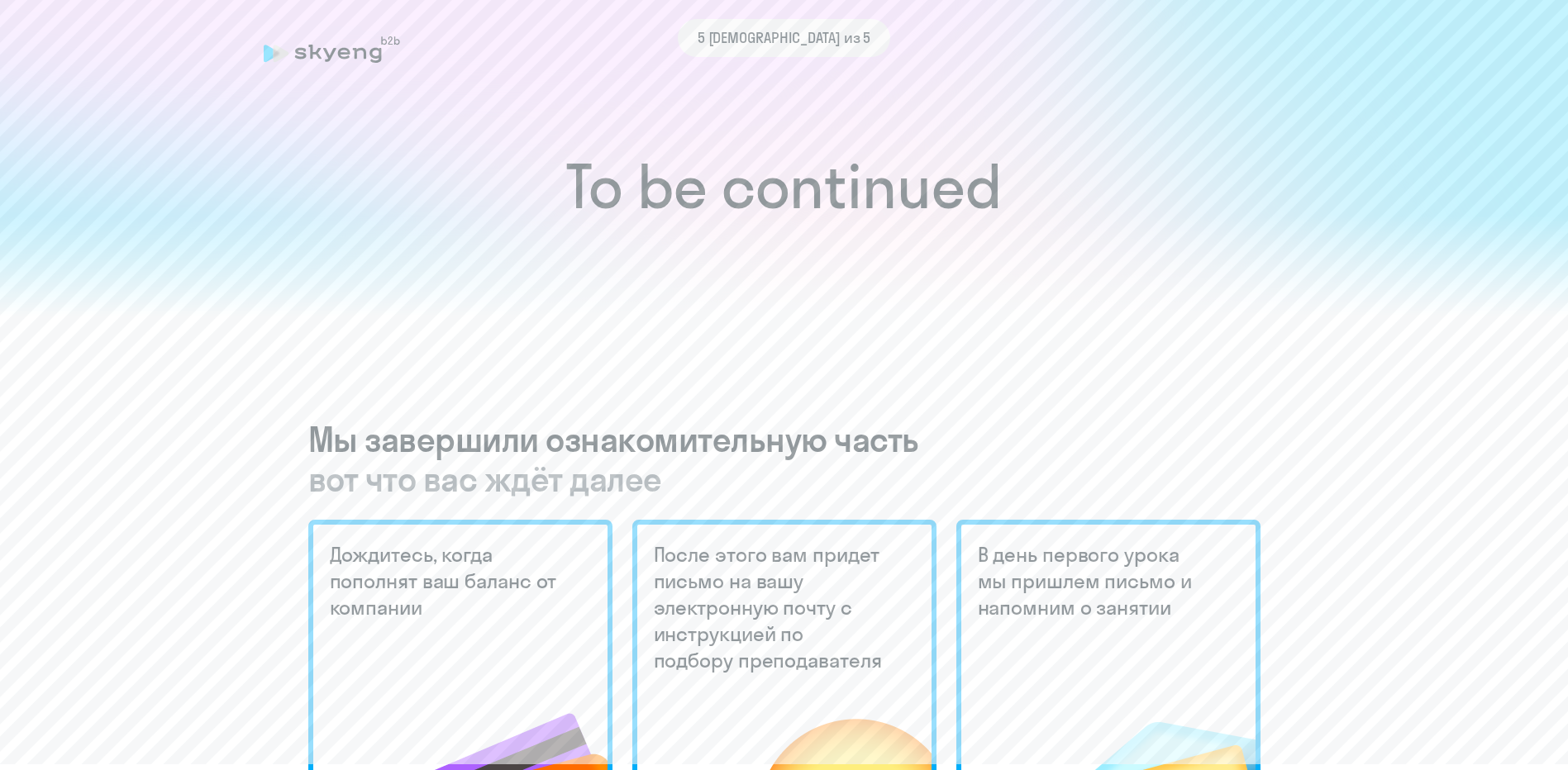
click at [291, 49] on div "5 [DEMOGRAPHIC_DATA] из 5" at bounding box center [784, 38] width 1041 height 38
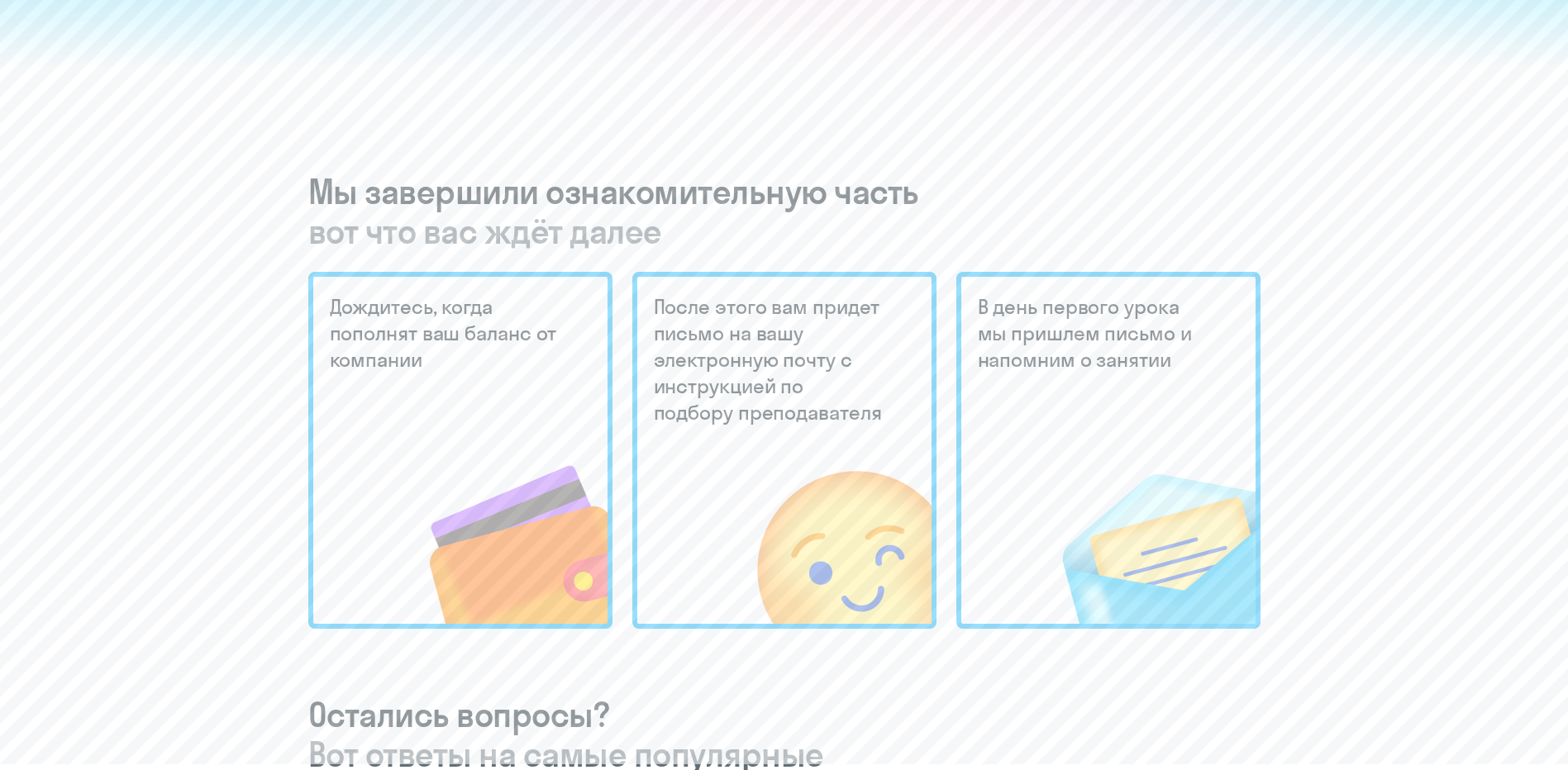
scroll to position [331, 0]
